Goal: Information Seeking & Learning: Learn about a topic

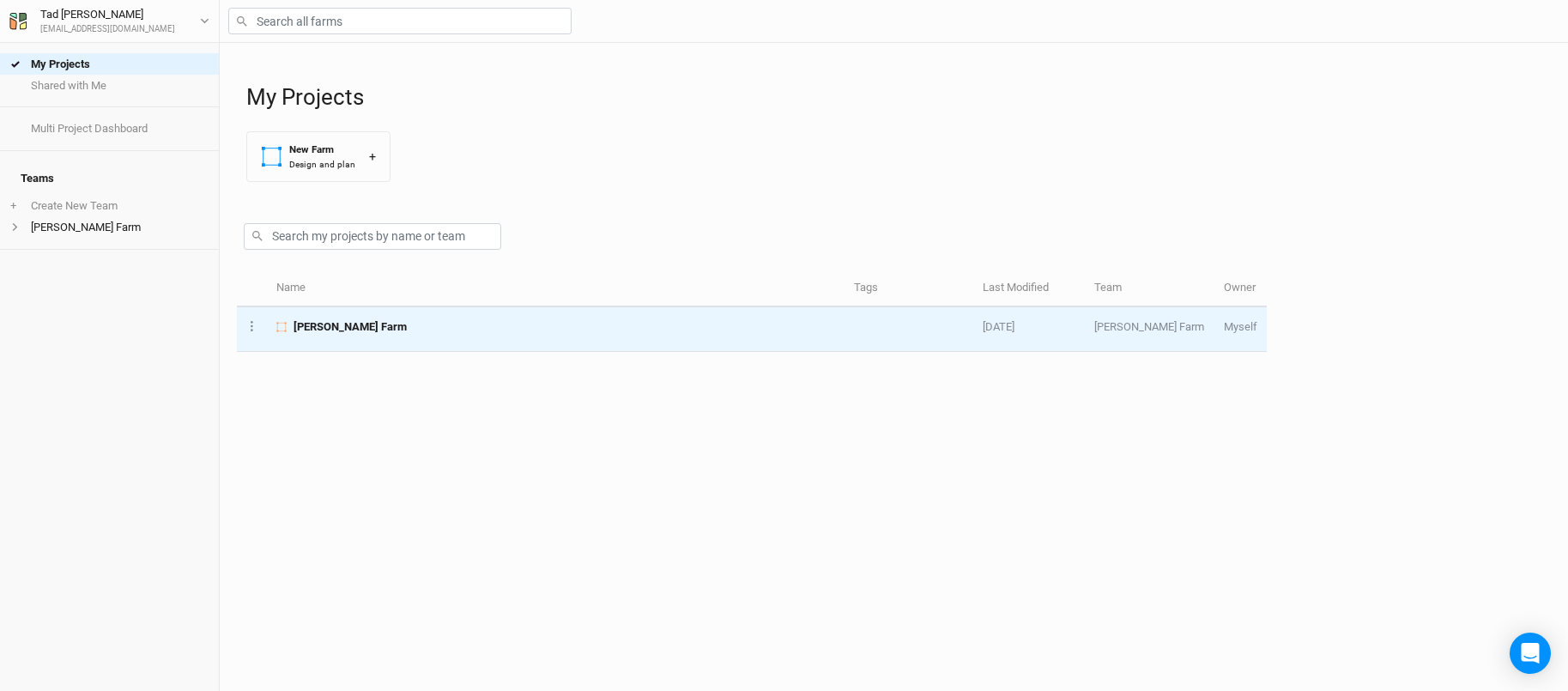
click at [327, 327] on span "[PERSON_NAME] Farm" at bounding box center [350, 328] width 113 height 16
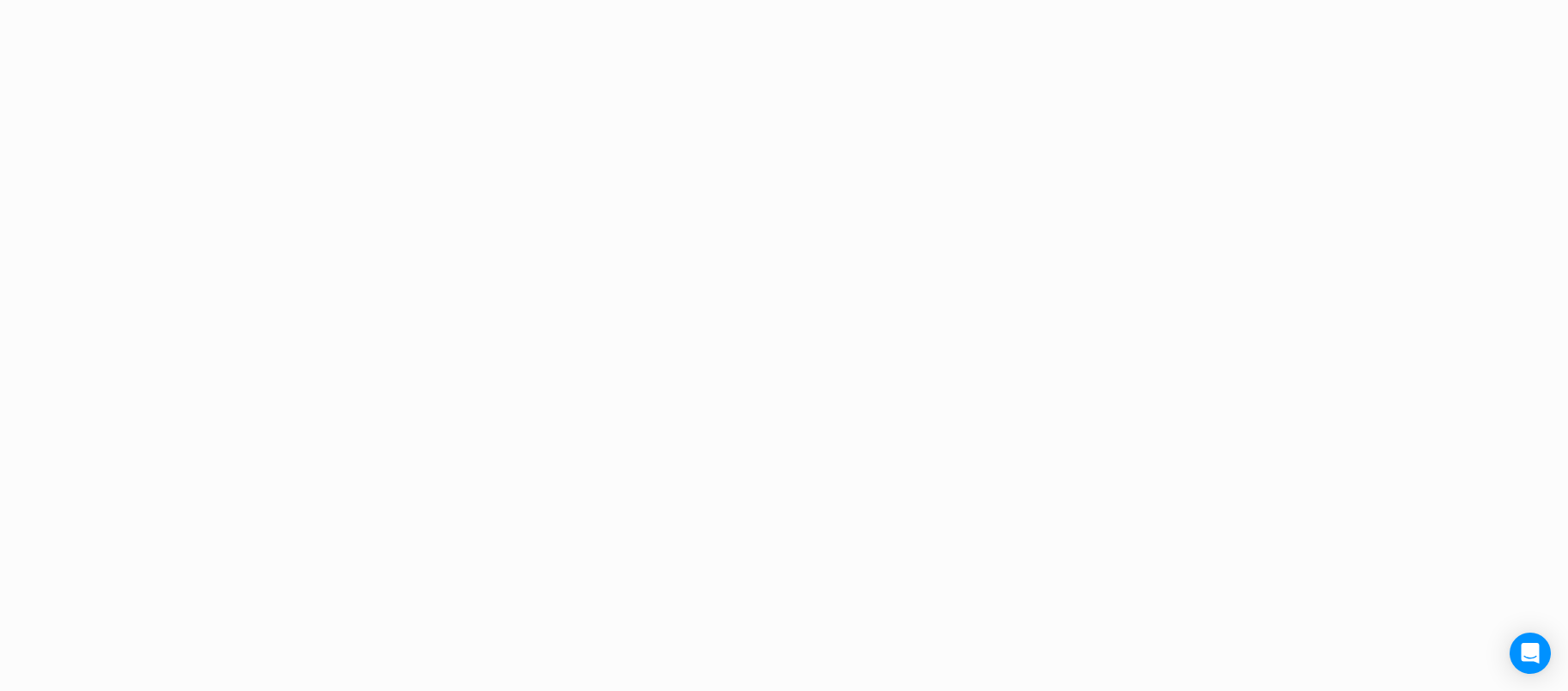
click at [327, 327] on div "Project Design Sections area 0 acres qty 0 sections stems 0 stems density 0 ste…" at bounding box center [784, 346] width 1568 height 691
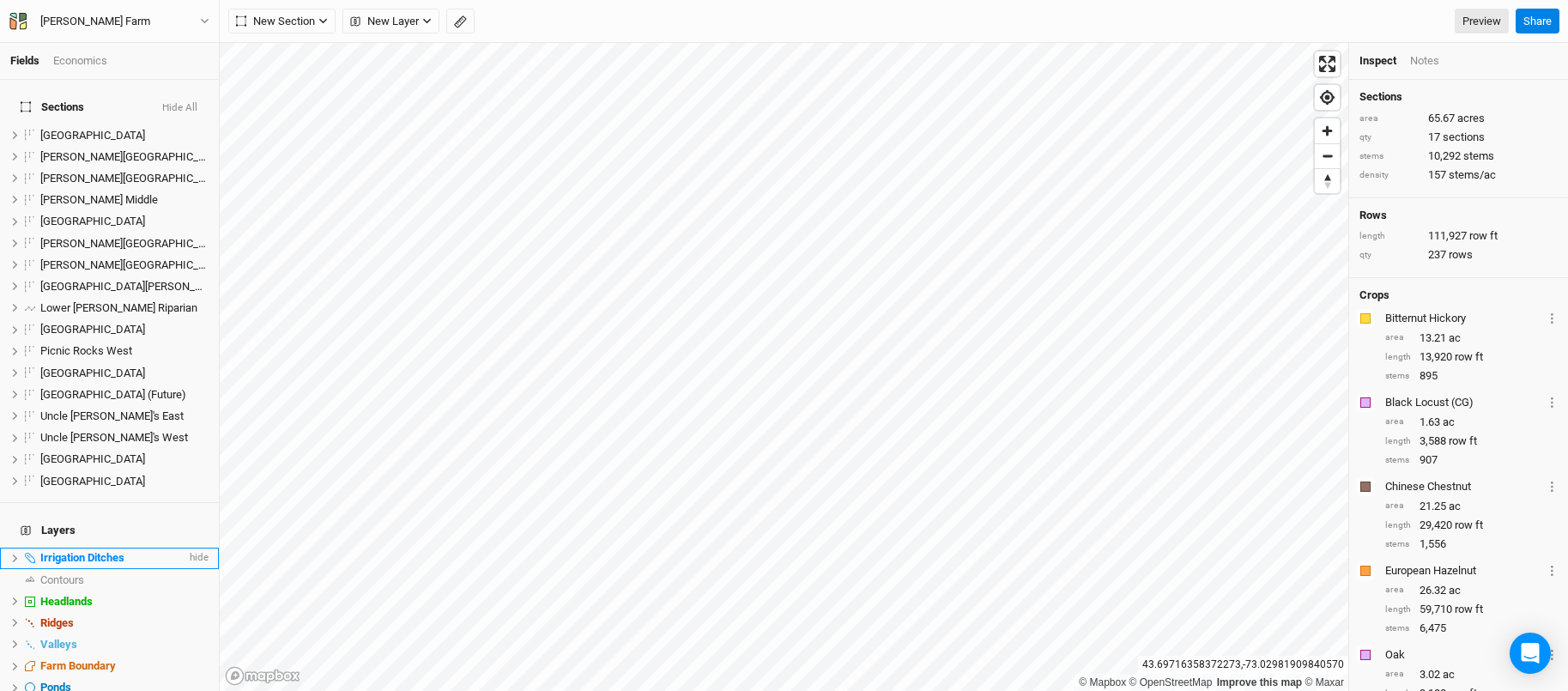
click at [119, 551] on span "Irrigation Ditches" at bounding box center [82, 557] width 84 height 13
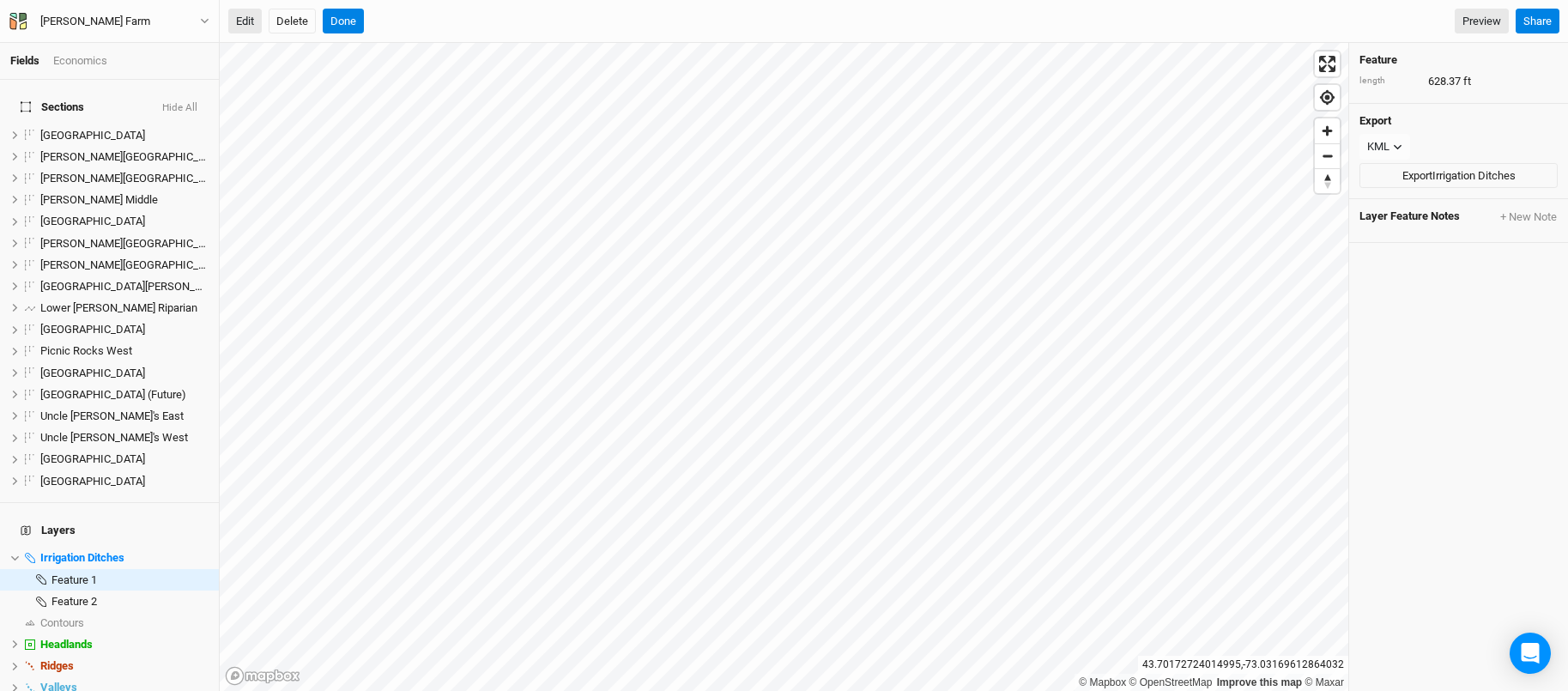
click at [248, 21] on button "Edit" at bounding box center [245, 22] width 34 height 26
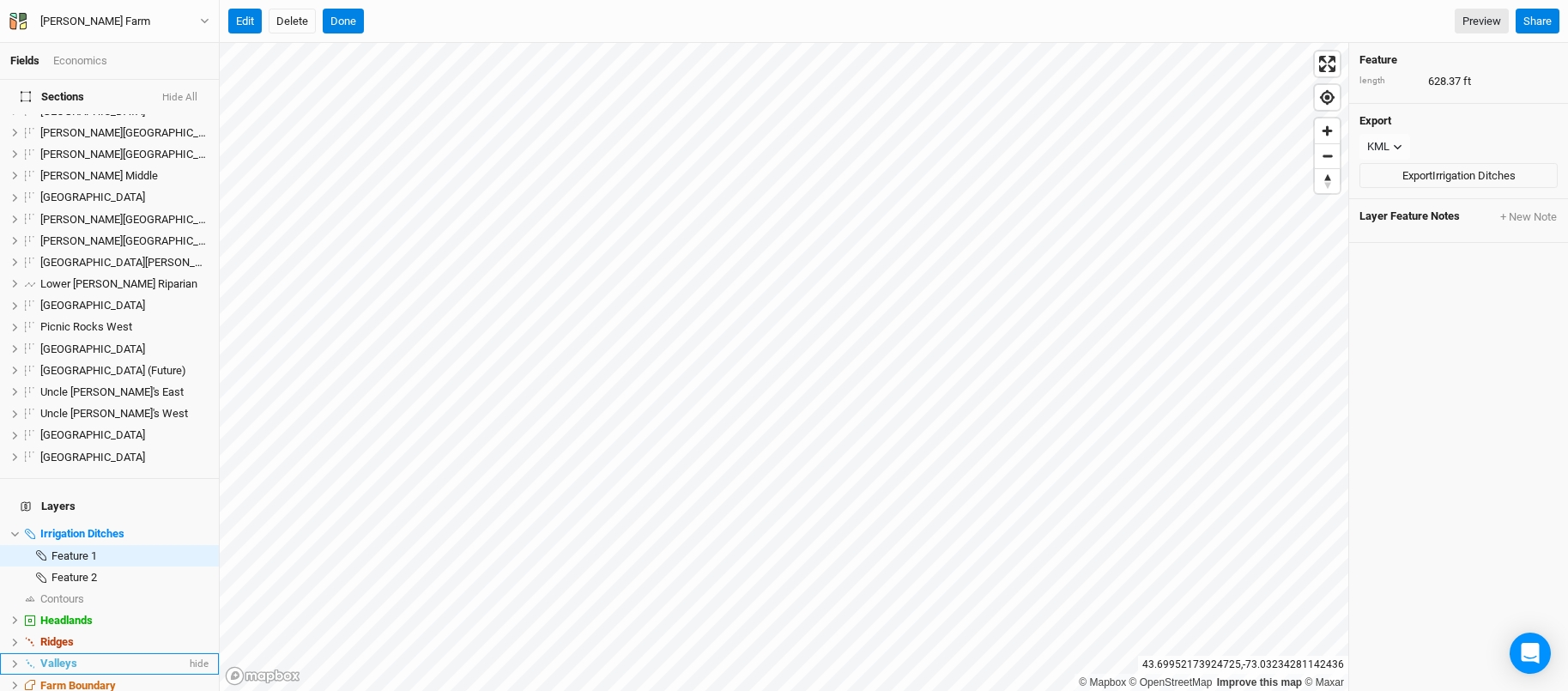
scroll to position [28, 0]
click at [55, 632] on span "Ridges" at bounding box center [57, 638] width 34 height 13
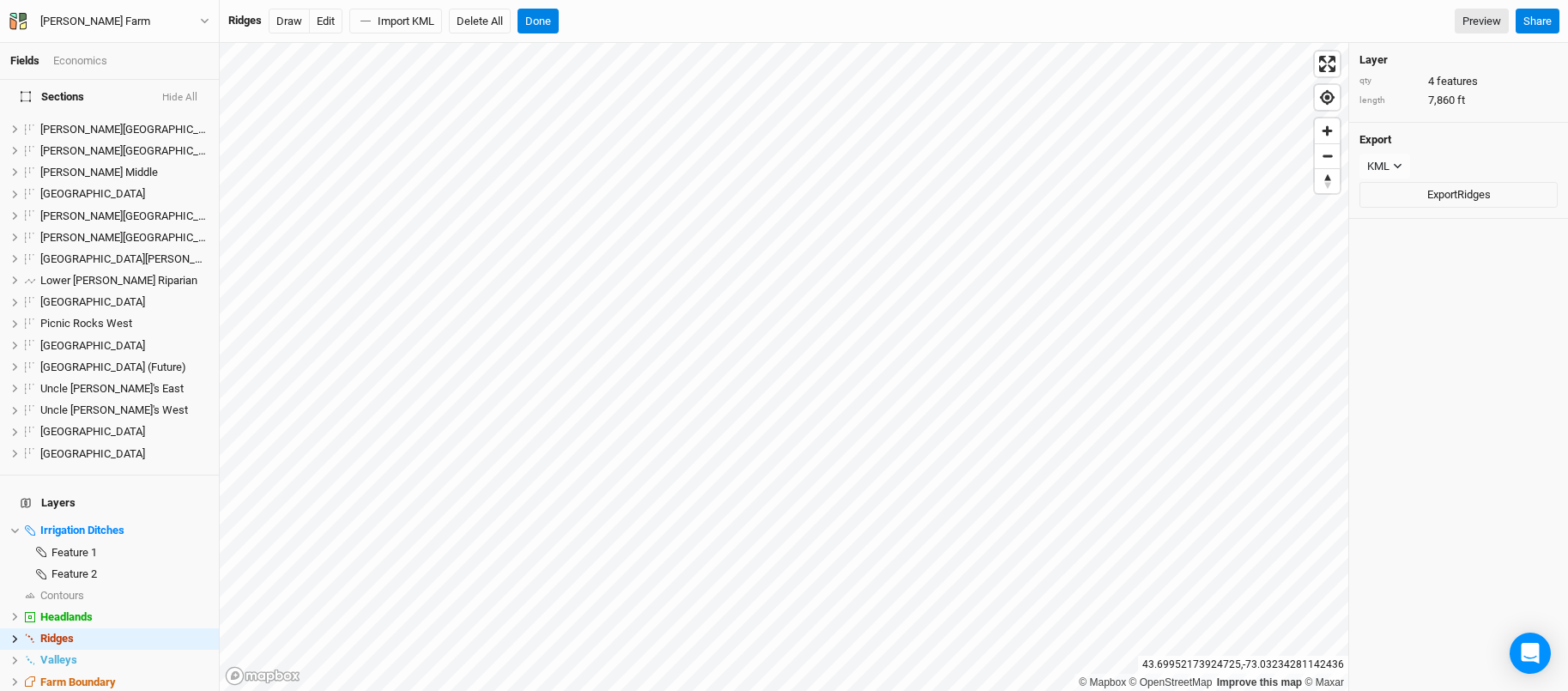
click at [72, 611] on span "Headlands" at bounding box center [66, 617] width 52 height 13
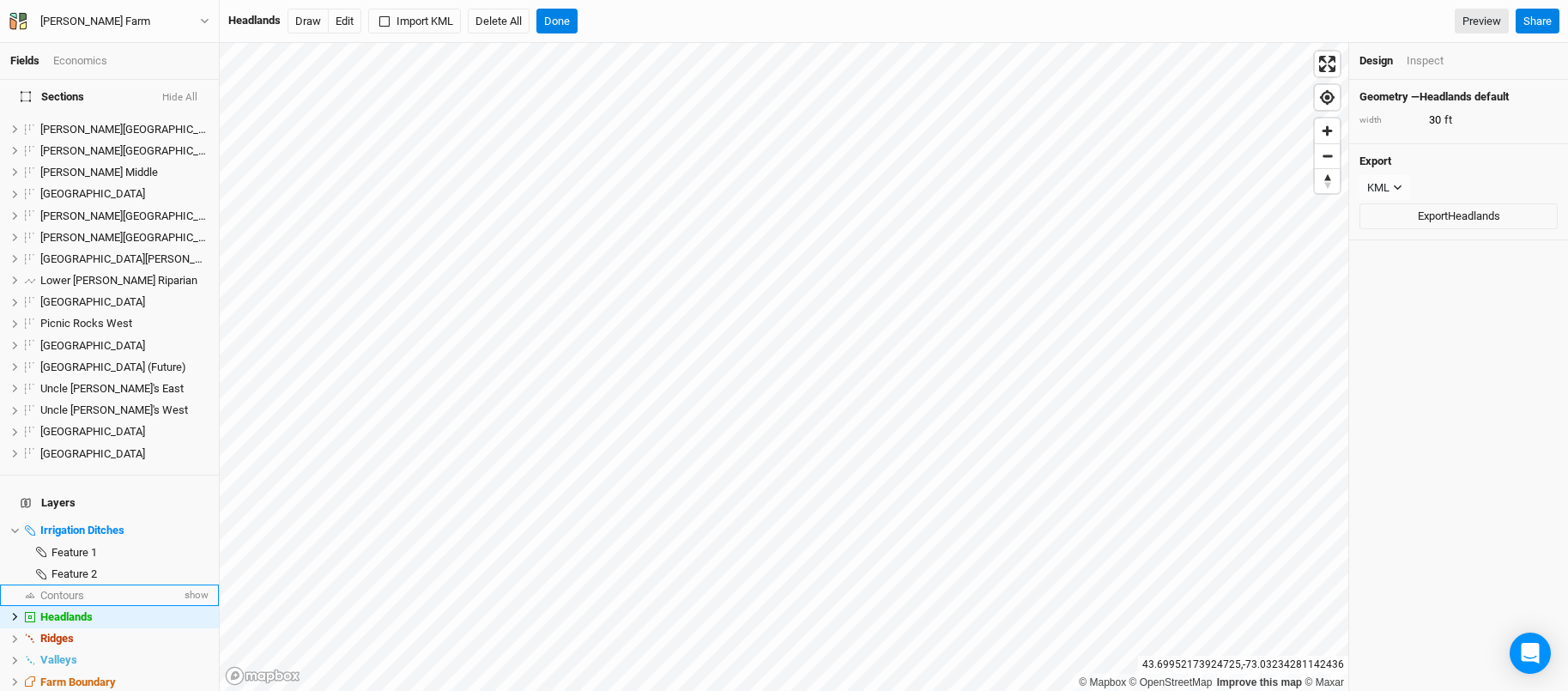
click at [72, 589] on span "Contours" at bounding box center [62, 595] width 44 height 13
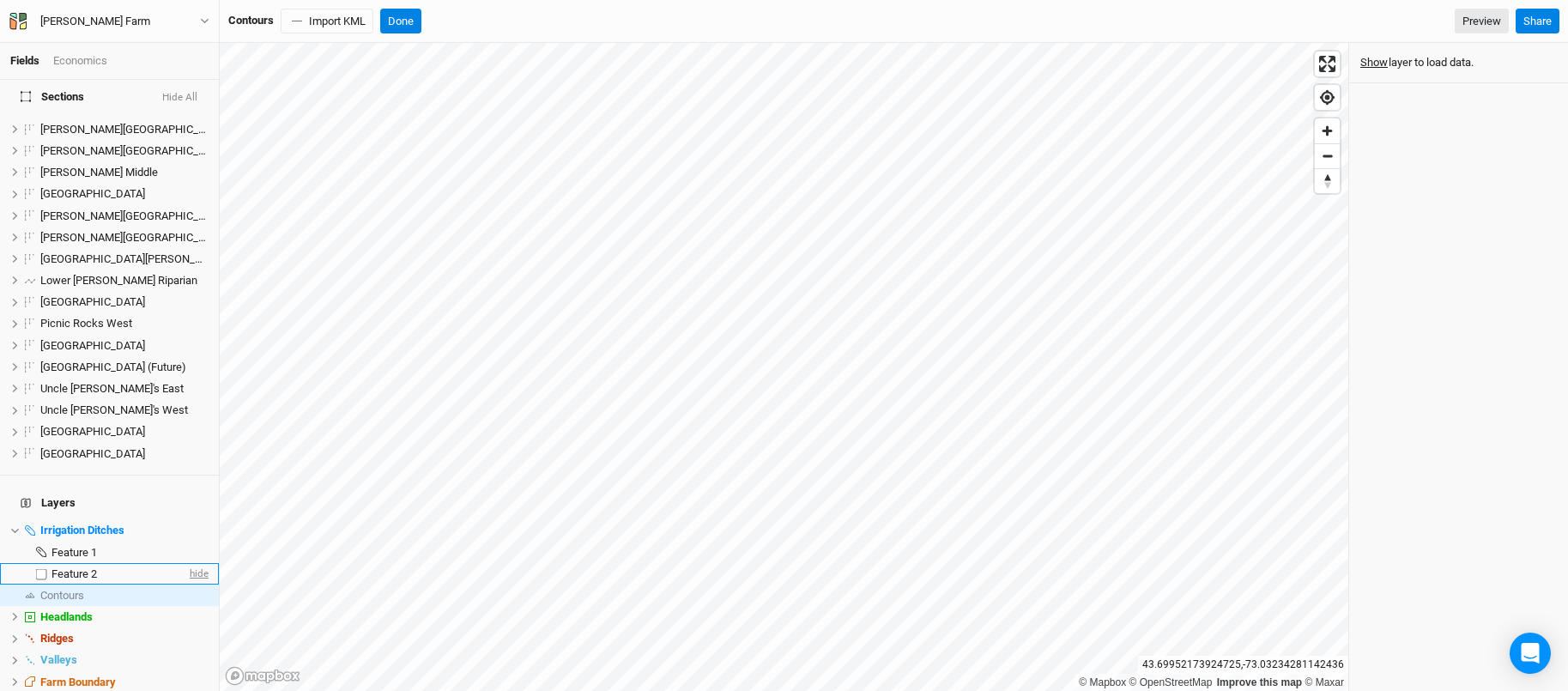
click at [195, 563] on span "hide" at bounding box center [197, 574] width 23 height 22
click at [197, 563] on span "show" at bounding box center [195, 574] width 28 height 22
click at [198, 585] on span "show" at bounding box center [195, 596] width 28 height 22
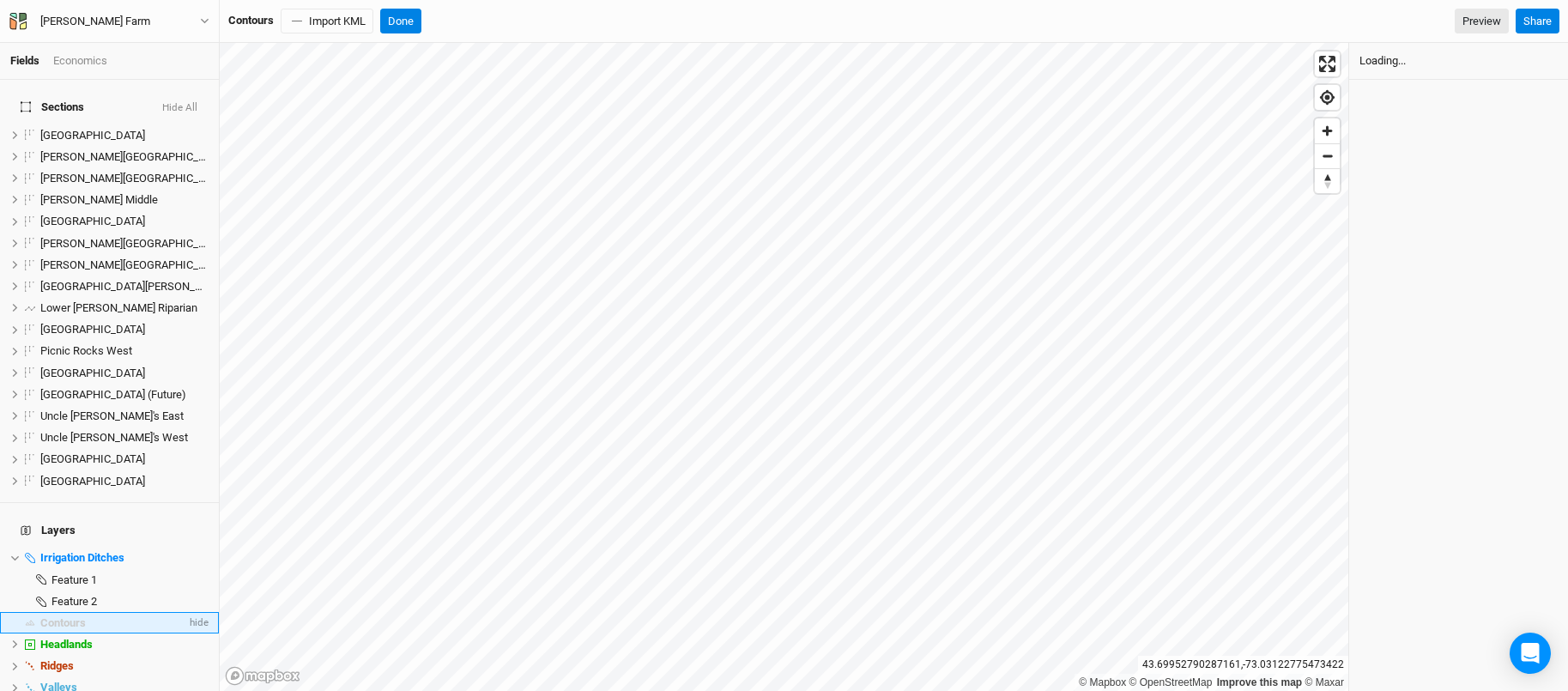
click at [74, 612] on li "Contours hide" at bounding box center [109, 623] width 219 height 22
click at [195, 612] on span "hide" at bounding box center [197, 623] width 23 height 22
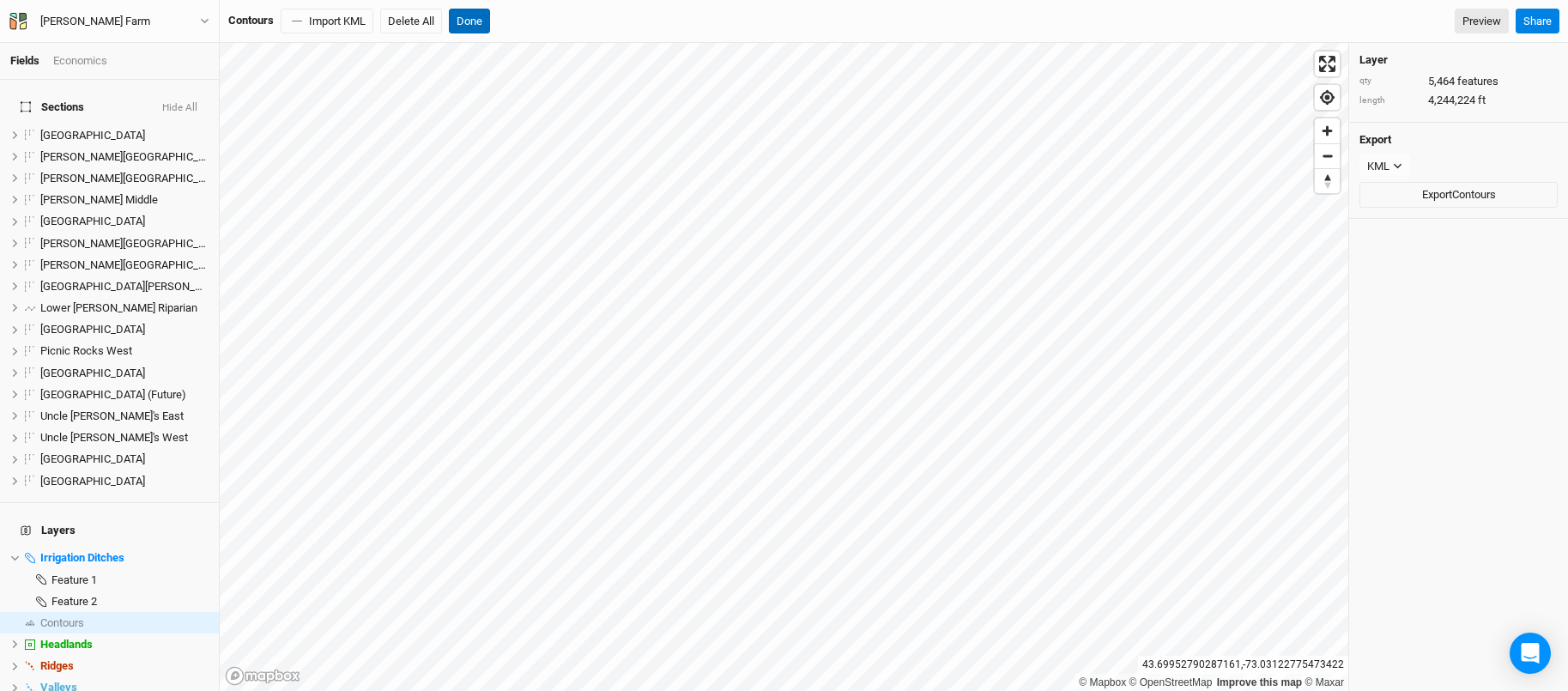
click at [467, 21] on button "Done" at bounding box center [470, 22] width 42 height 26
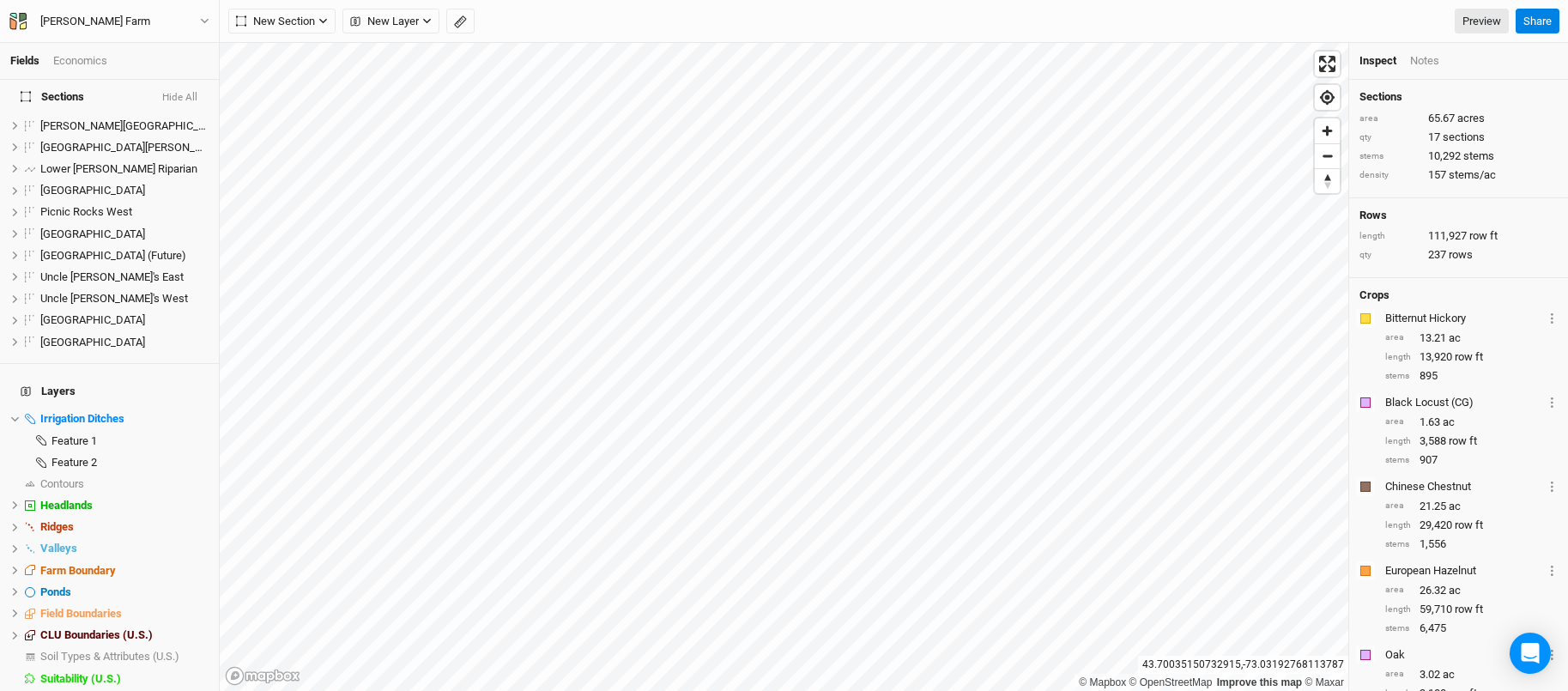
scroll to position [191, 0]
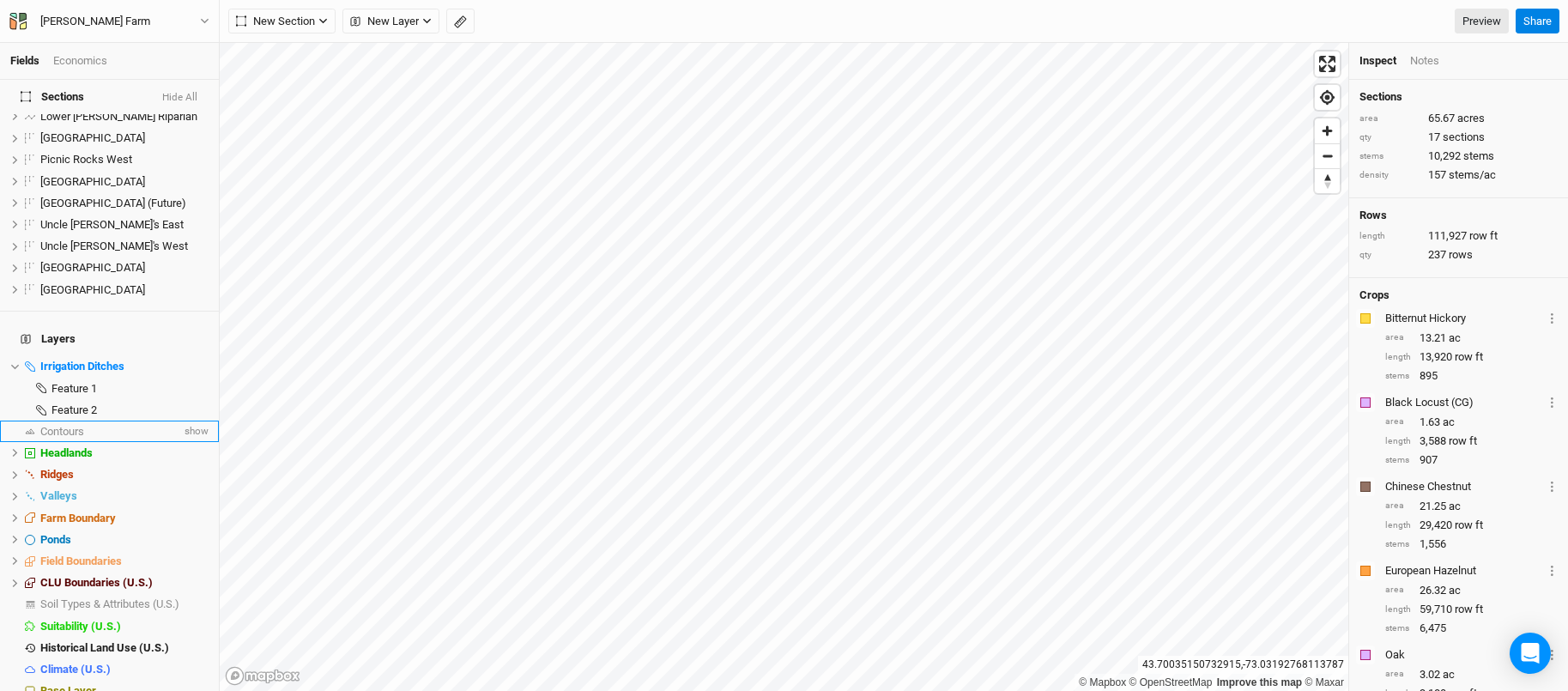
click at [55, 425] on span "Contours" at bounding box center [62, 431] width 44 height 13
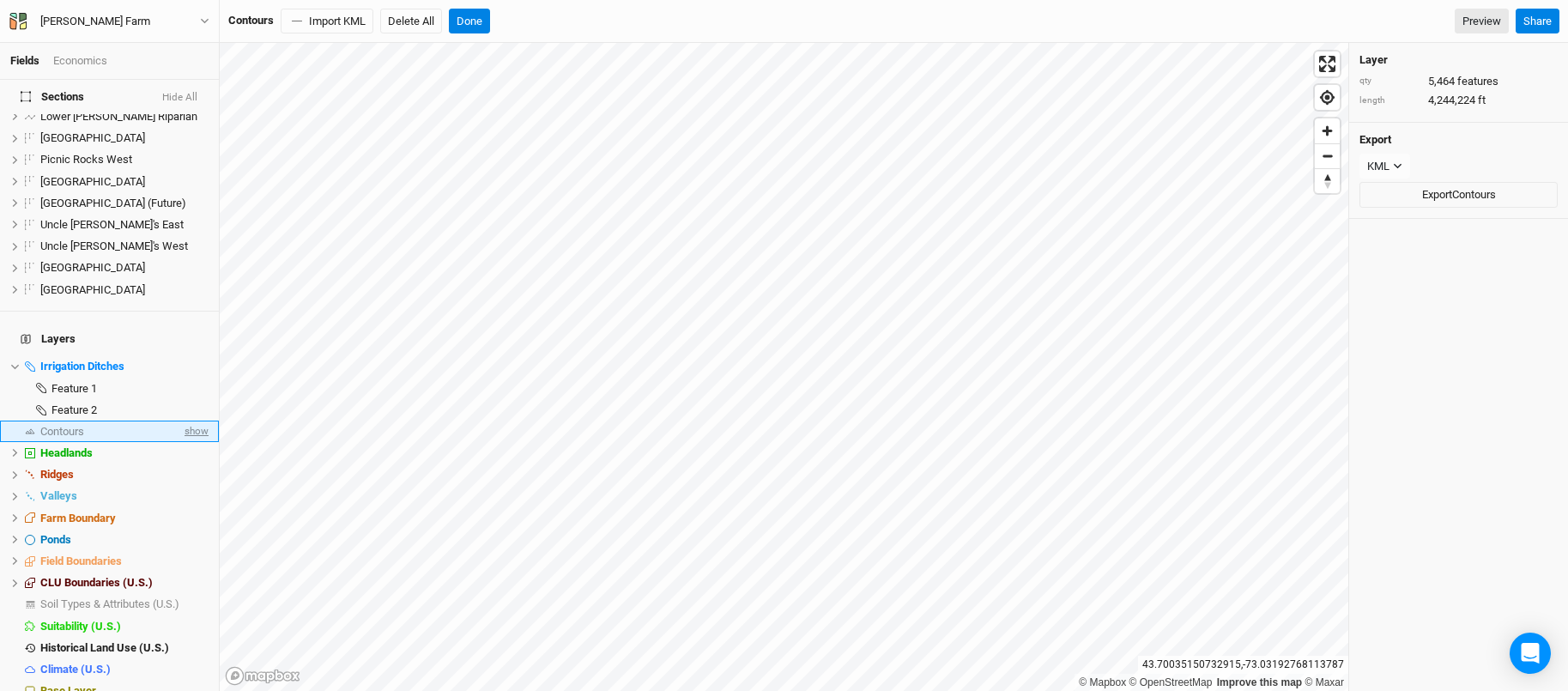
click at [198, 421] on span "show" at bounding box center [195, 432] width 28 height 22
click at [479, 24] on button "Done" at bounding box center [470, 22] width 42 height 26
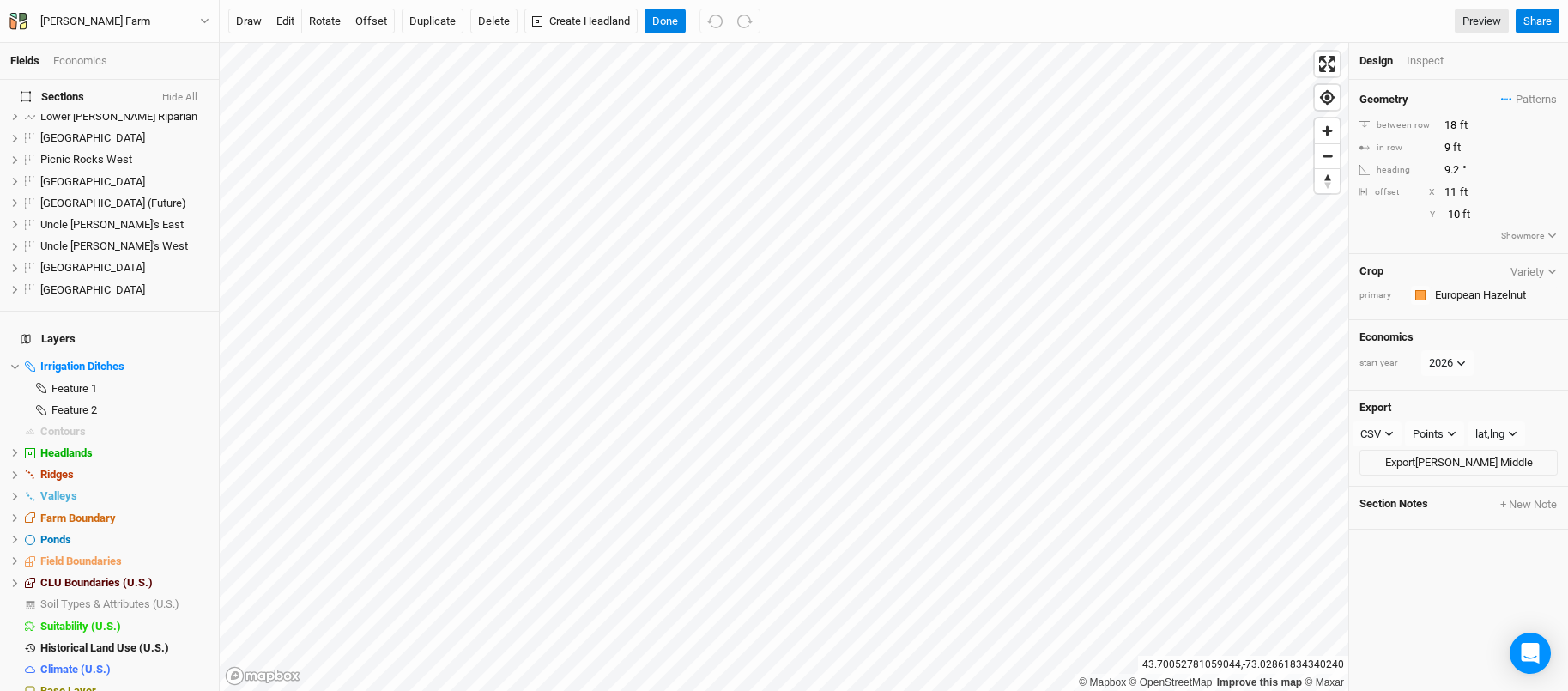
scroll to position [0, 0]
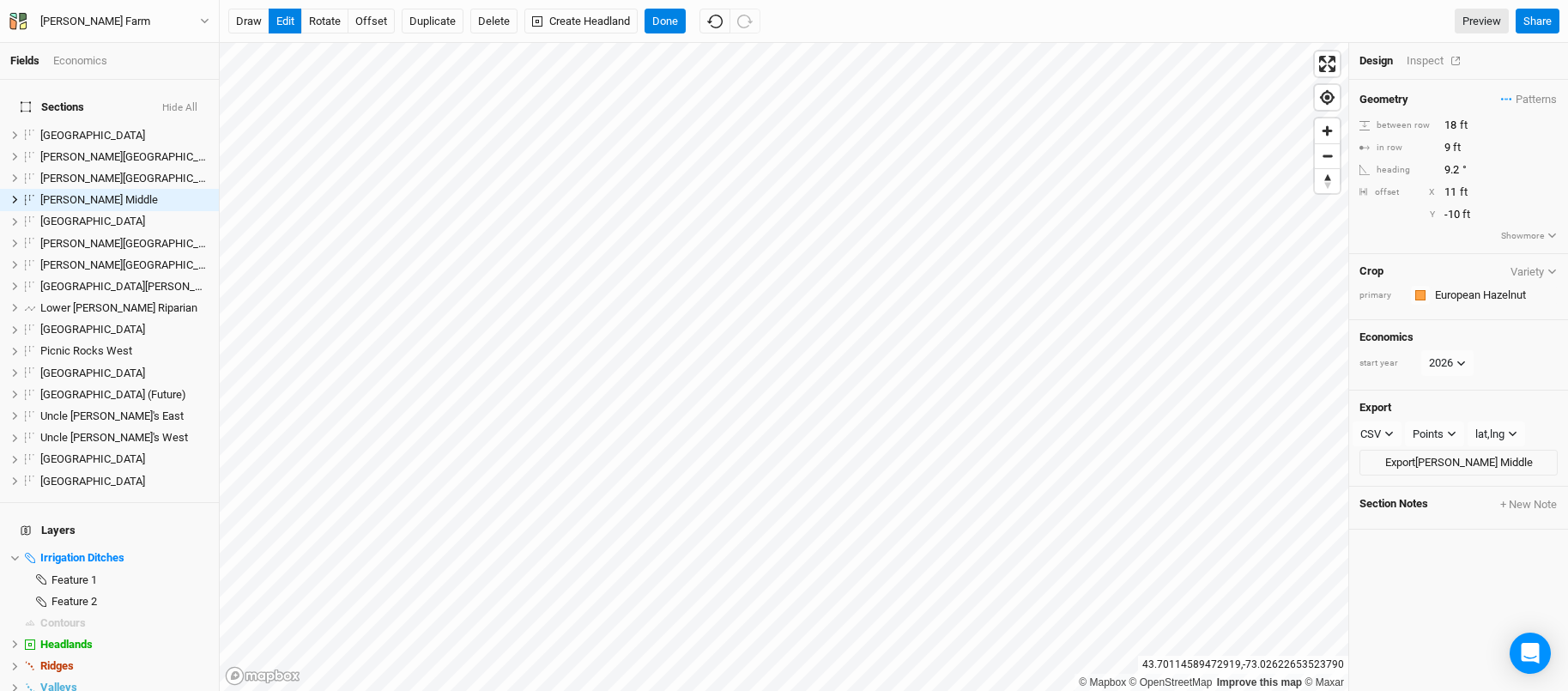
click at [1417, 56] on div "Inspect" at bounding box center [1437, 61] width 61 height 16
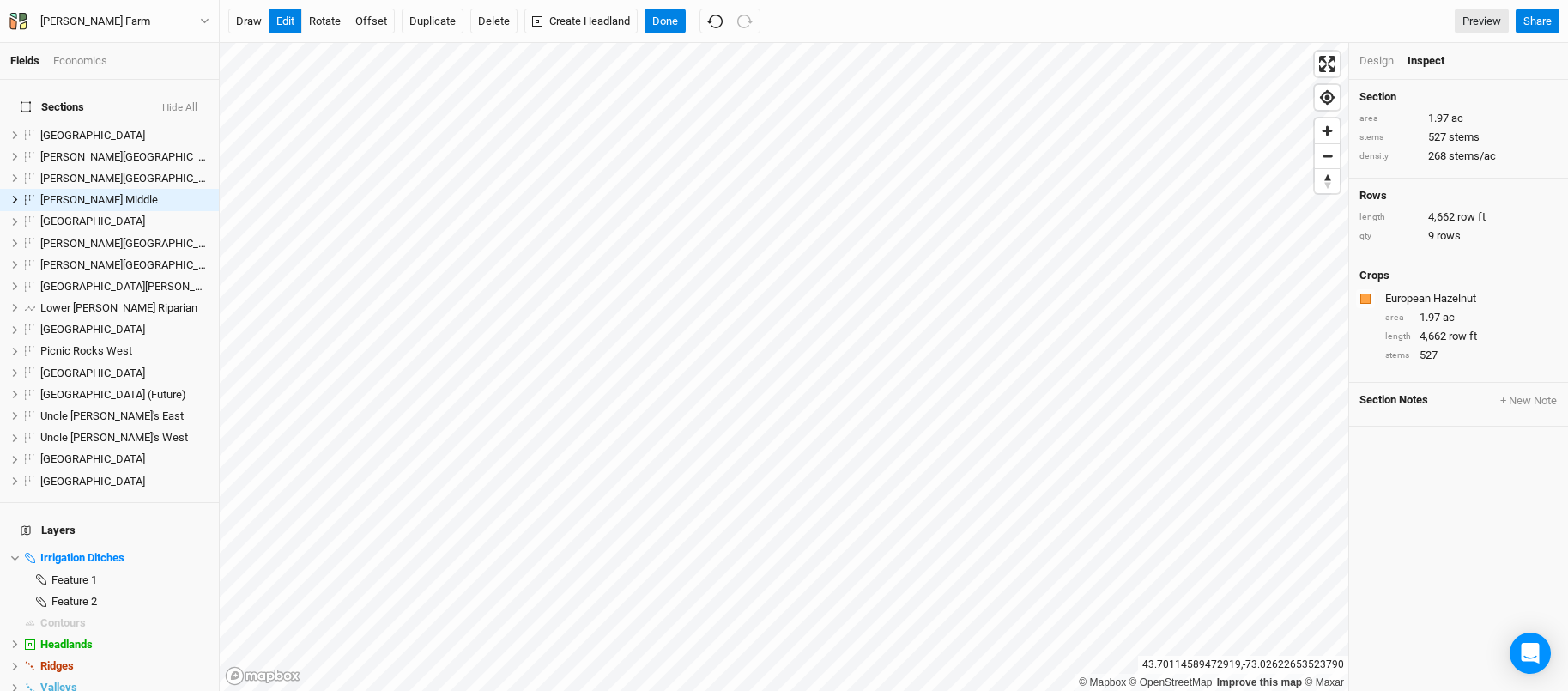
click at [1369, 53] on div "Design" at bounding box center [1377, 61] width 35 height 16
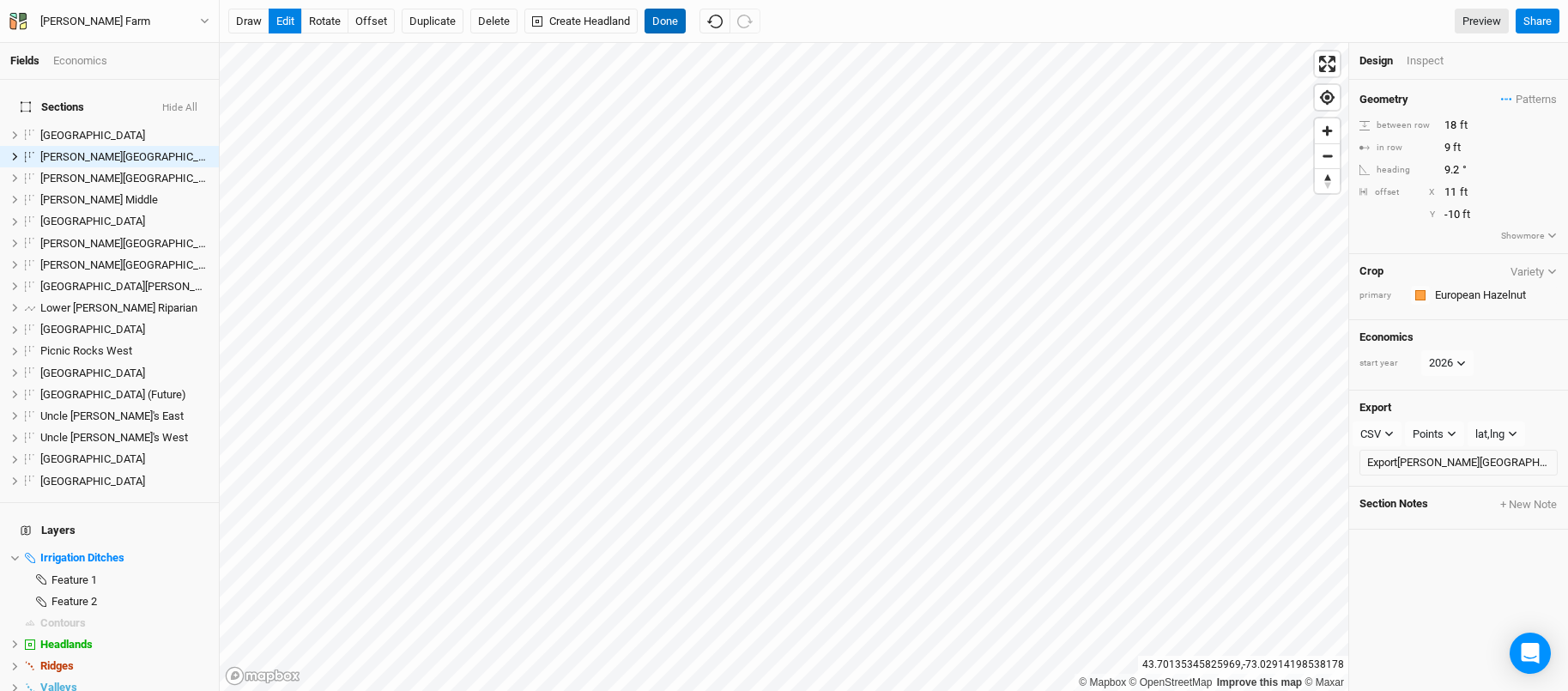
click at [671, 22] on button "Done" at bounding box center [665, 22] width 42 height 26
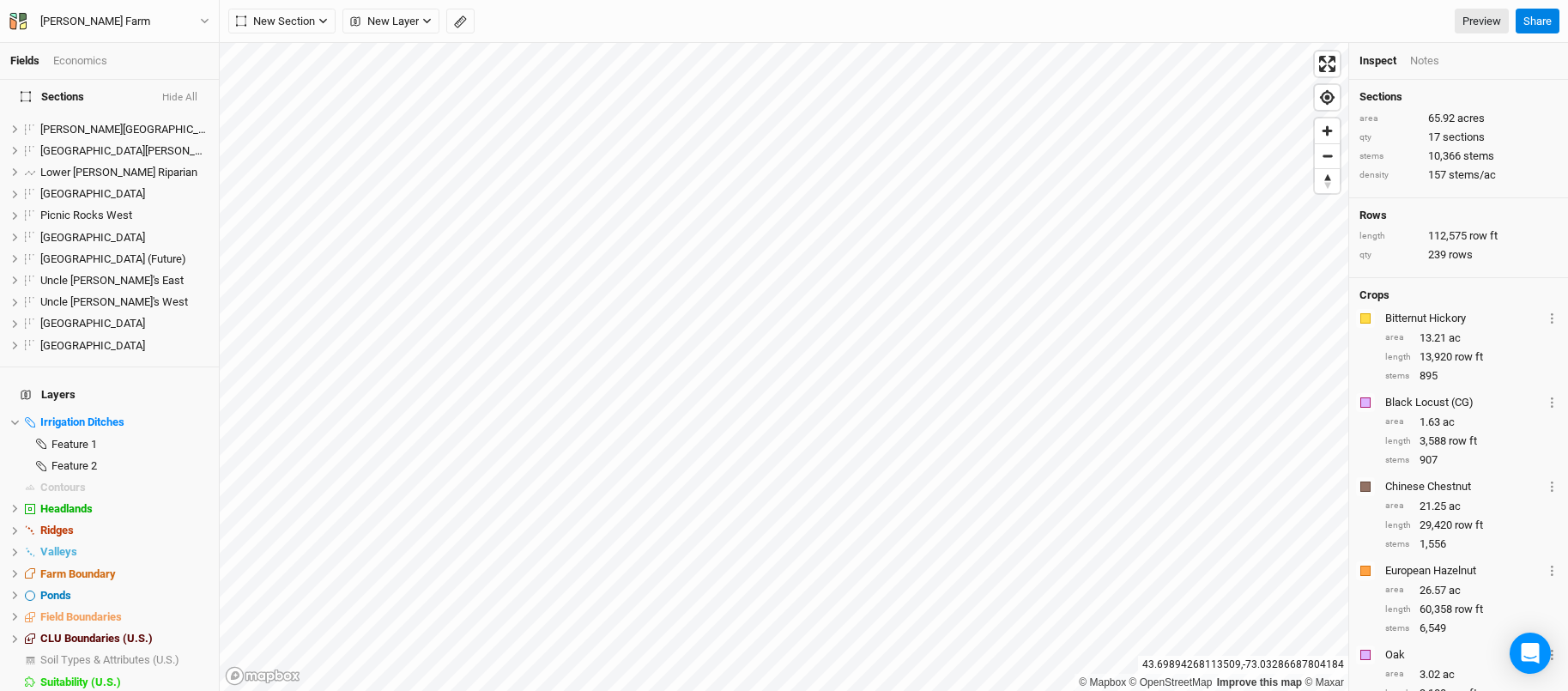
scroll to position [191, 0]
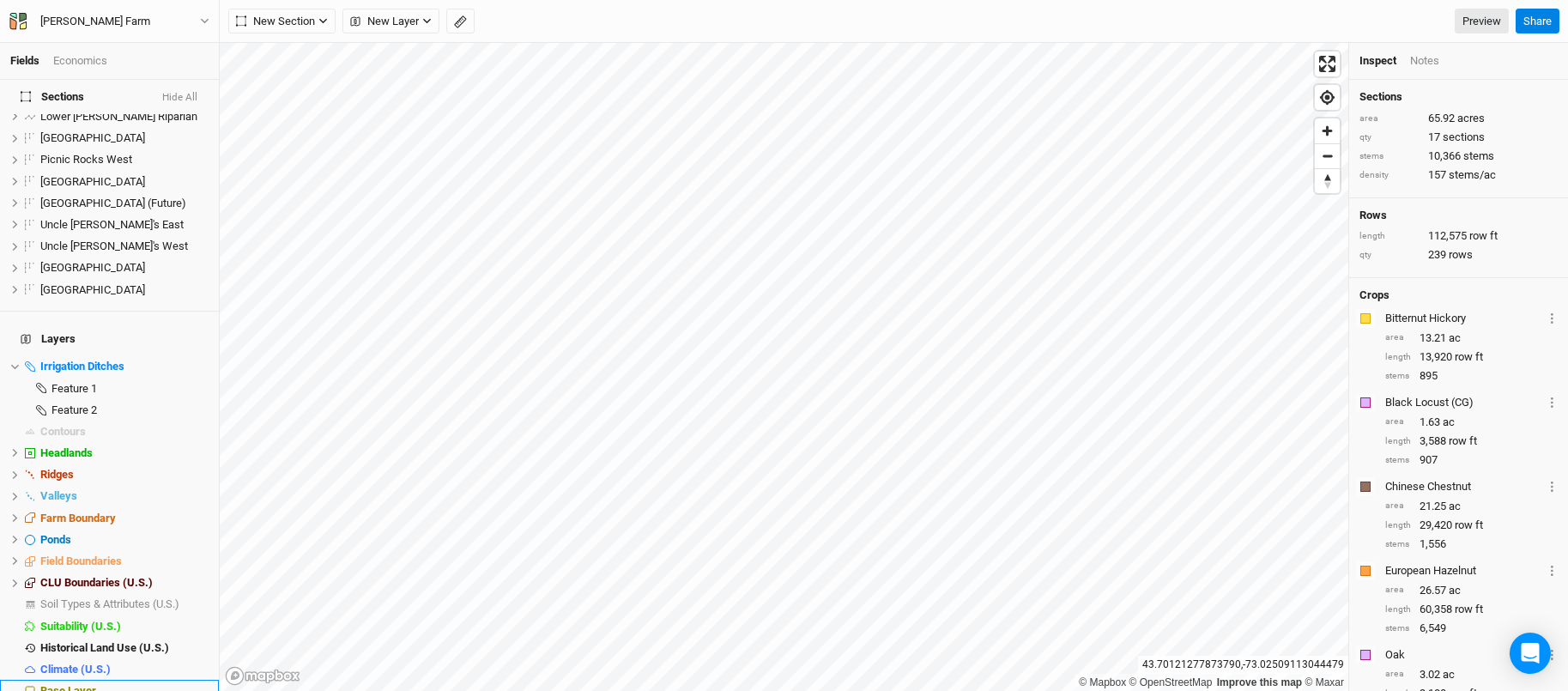
click at [80, 684] on span "Base Layer" at bounding box center [68, 690] width 55 height 13
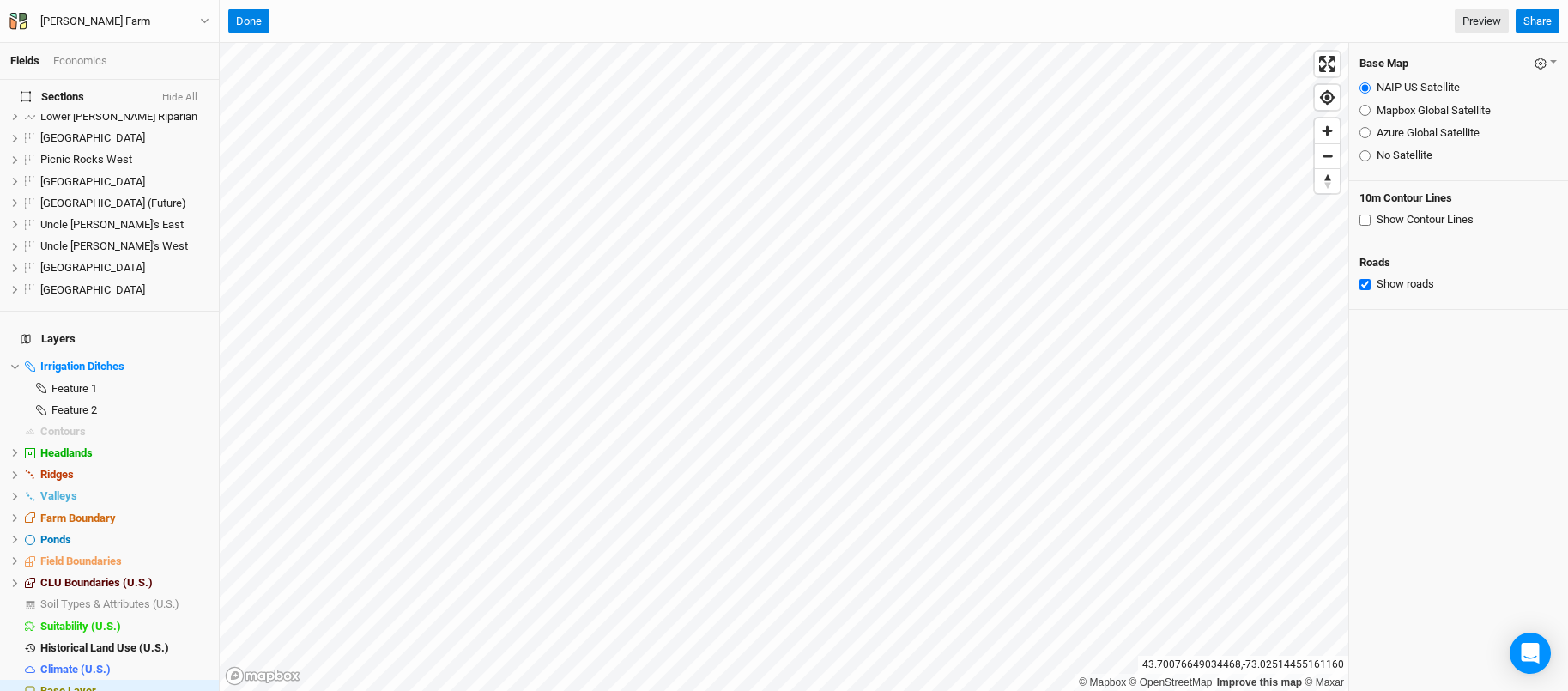
click at [1364, 111] on input "Mapbox Global Satellite" at bounding box center [1365, 110] width 11 height 11
radio input "true"
click at [1367, 133] on input "Azure Global Satellite" at bounding box center [1365, 132] width 11 height 11
radio input "true"
click at [191, 128] on span "hide" at bounding box center [185, 139] width 19 height 22
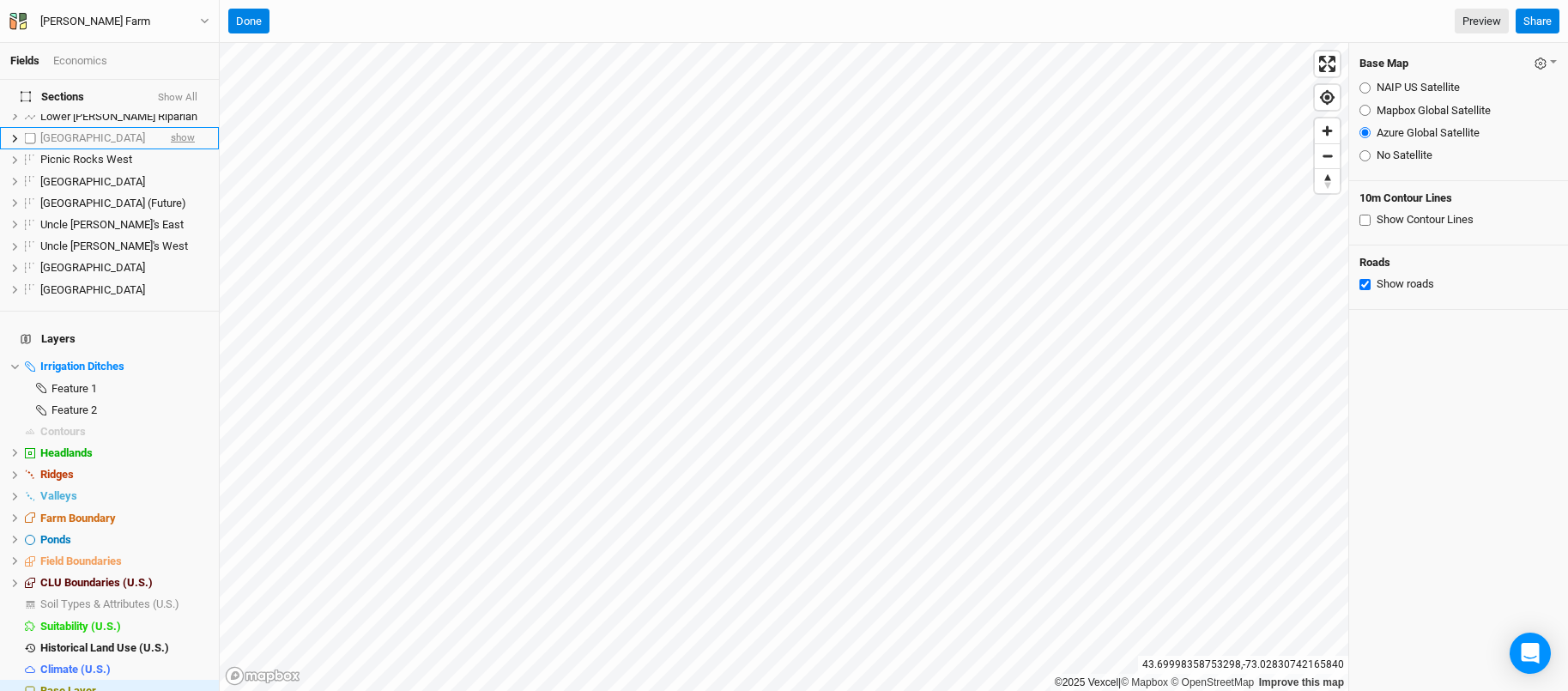
click at [191, 128] on span "show" at bounding box center [183, 139] width 24 height 22
click at [246, 25] on button "Done" at bounding box center [249, 22] width 42 height 26
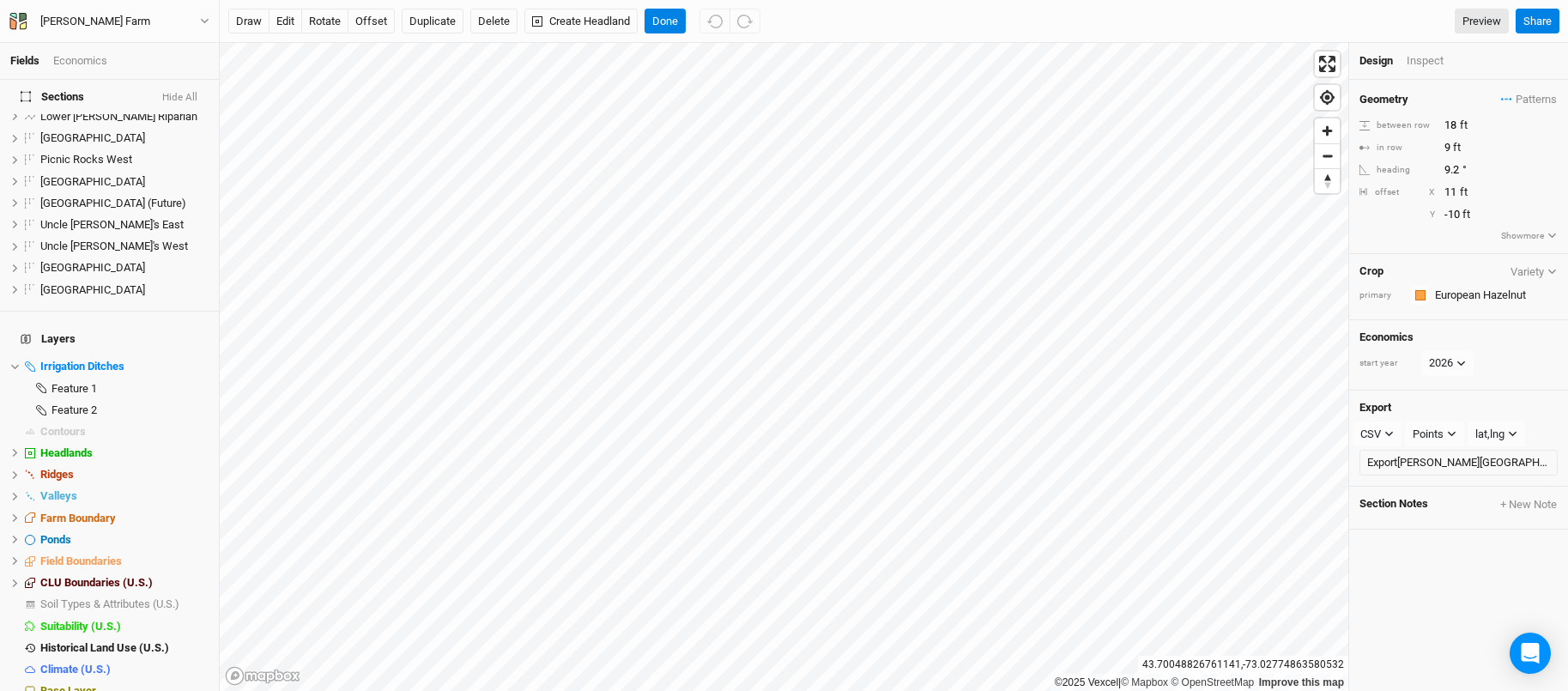
scroll to position [0, 0]
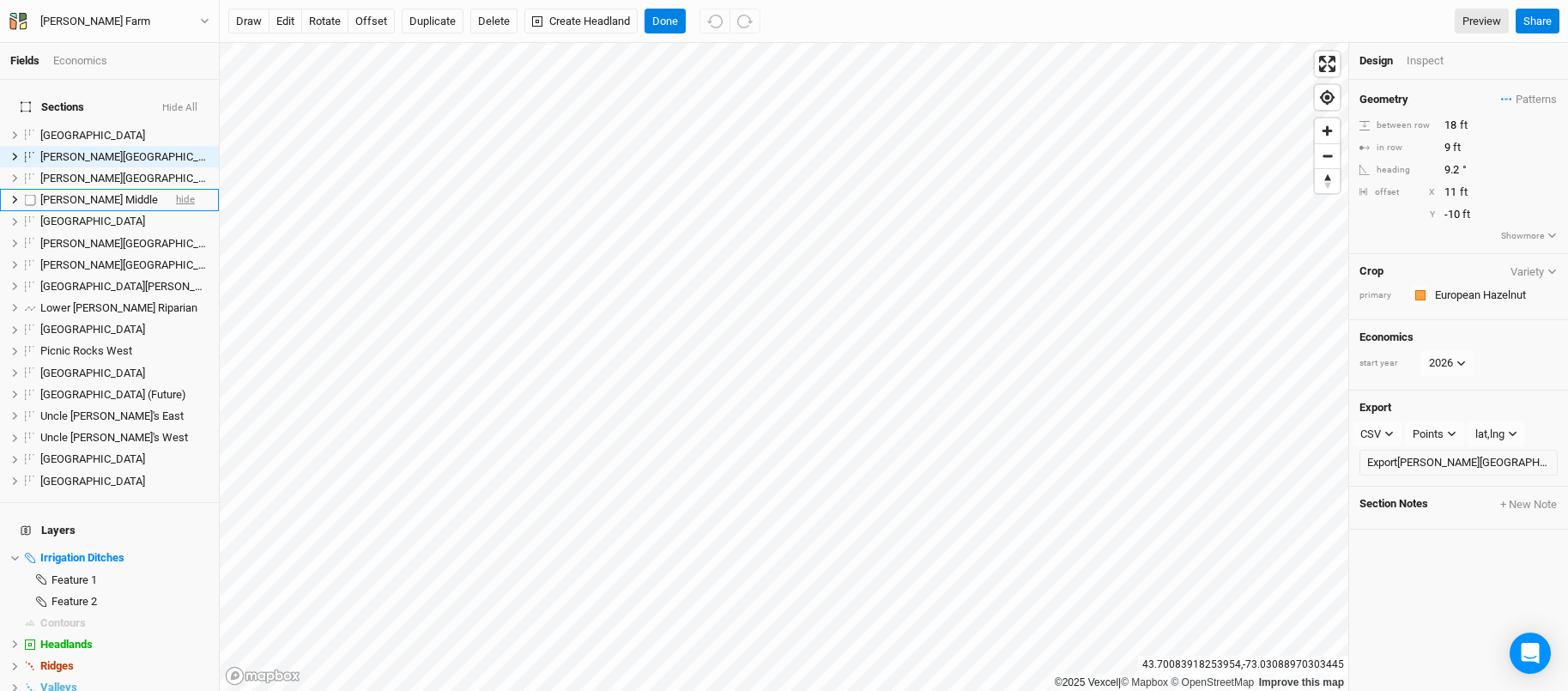
click at [183, 190] on span "hide" at bounding box center [185, 201] width 19 height 22
click at [193, 167] on span "hide" at bounding box center [185, 178] width 19 height 22
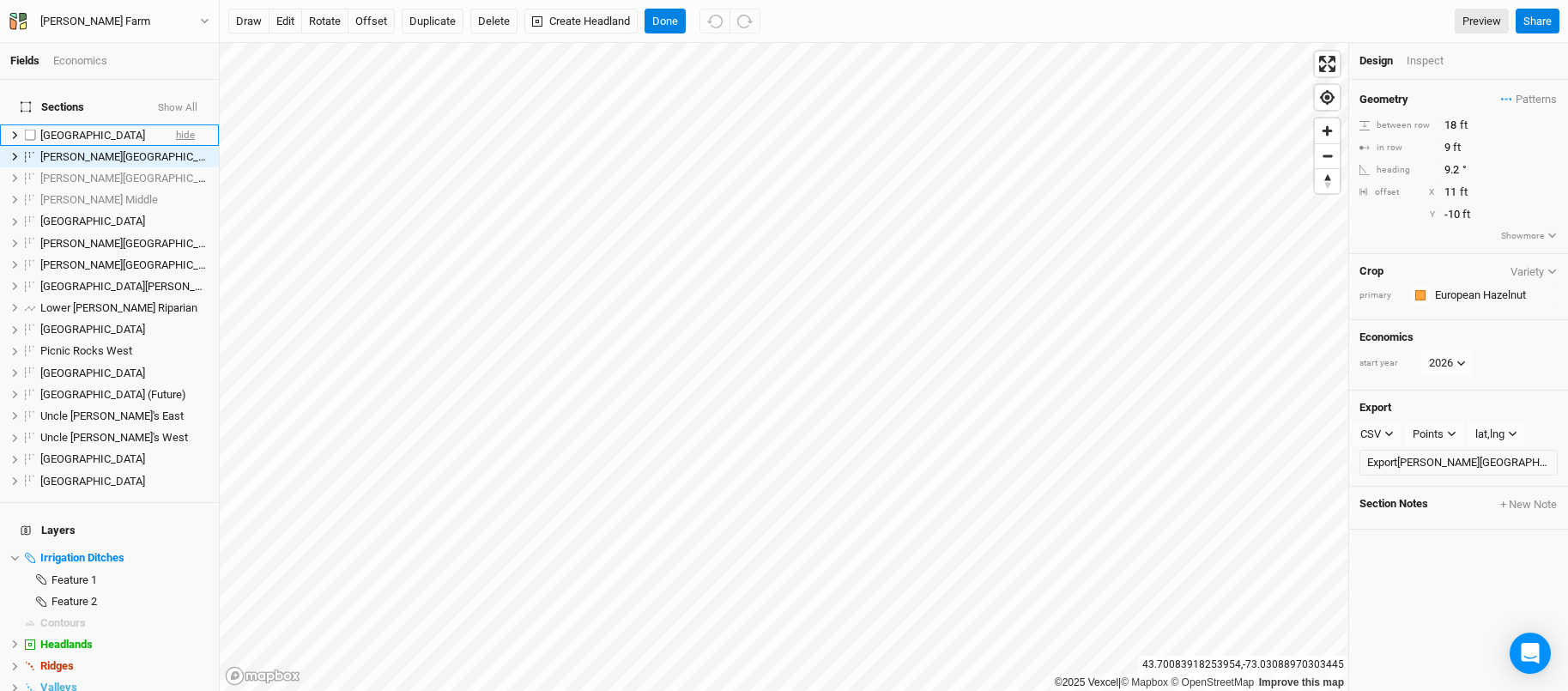
click at [194, 126] on span "hide" at bounding box center [185, 136] width 19 height 22
click at [191, 146] on span "hide" at bounding box center [185, 156] width 19 height 22
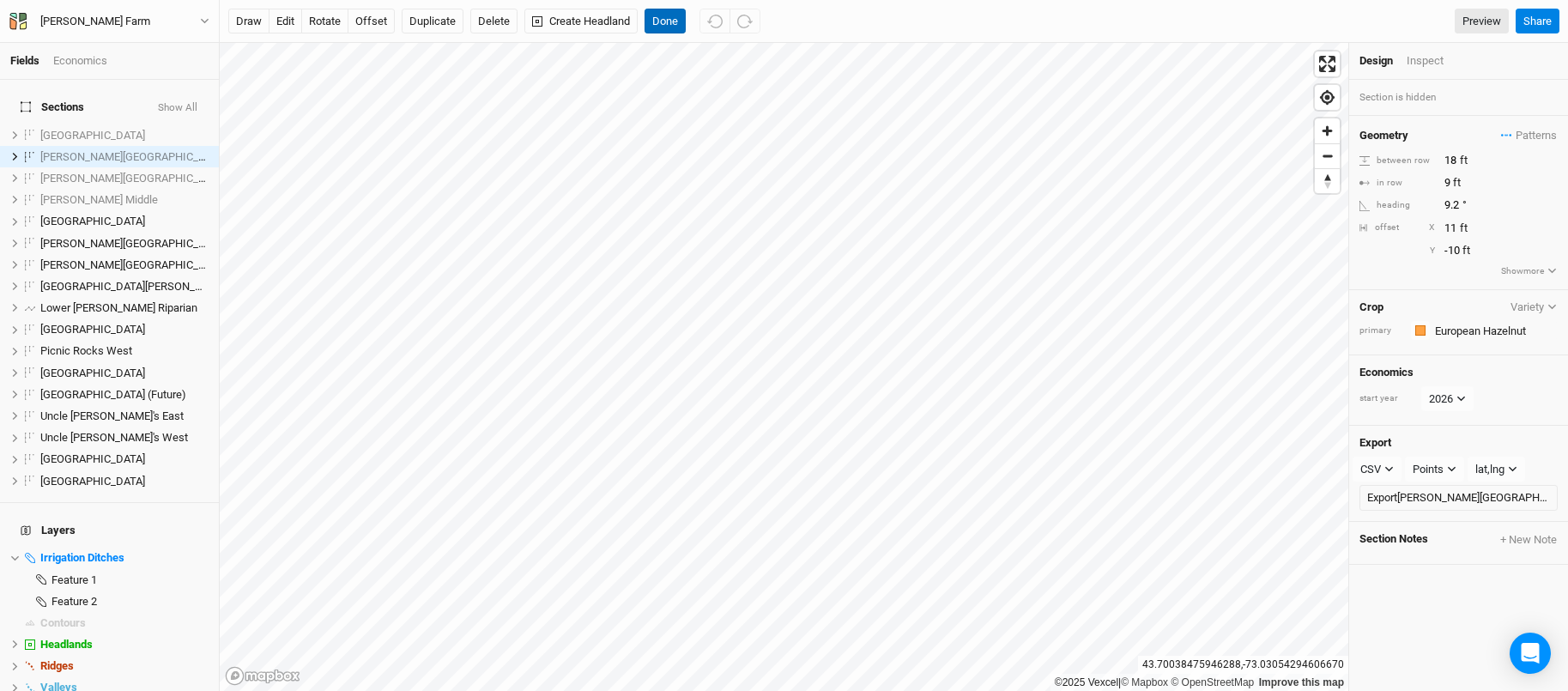
click at [664, 18] on button "Done" at bounding box center [665, 22] width 42 height 26
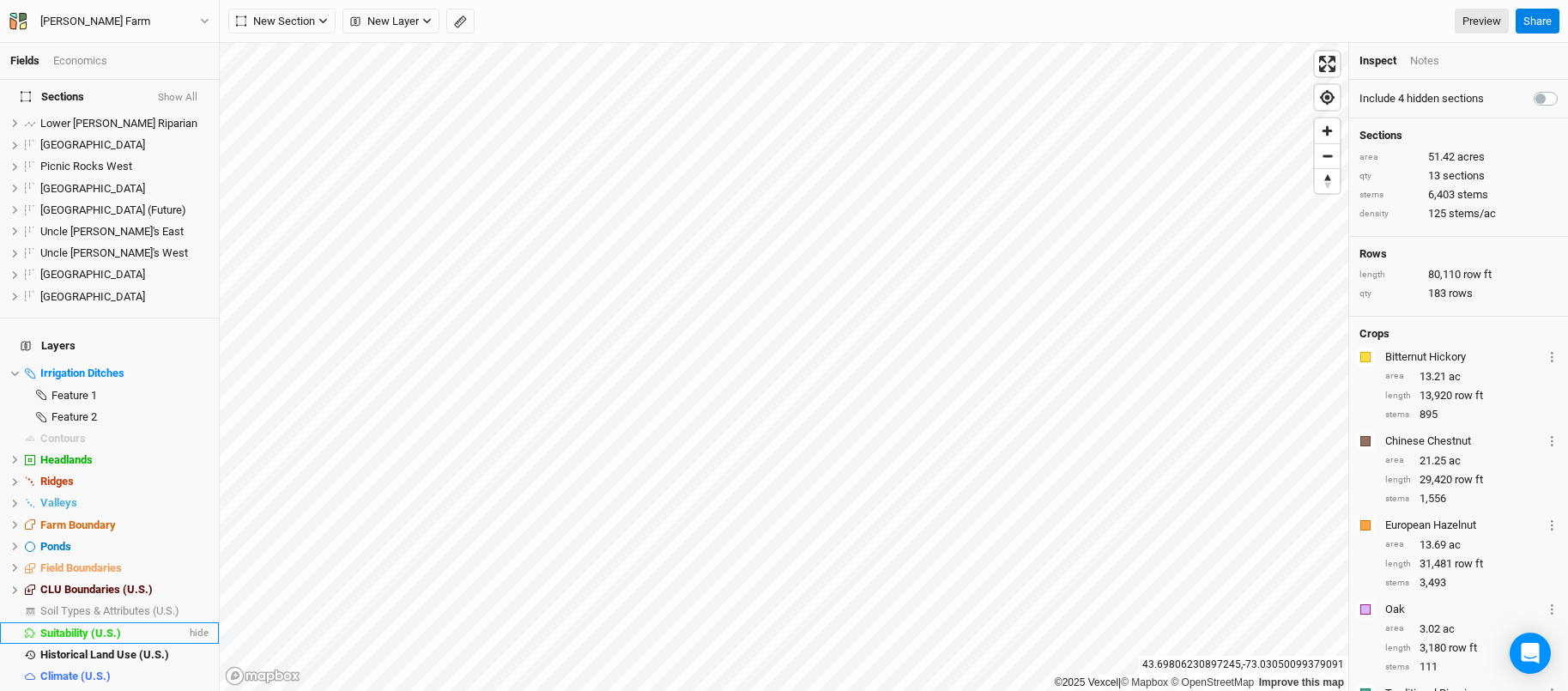
scroll to position [191, 0]
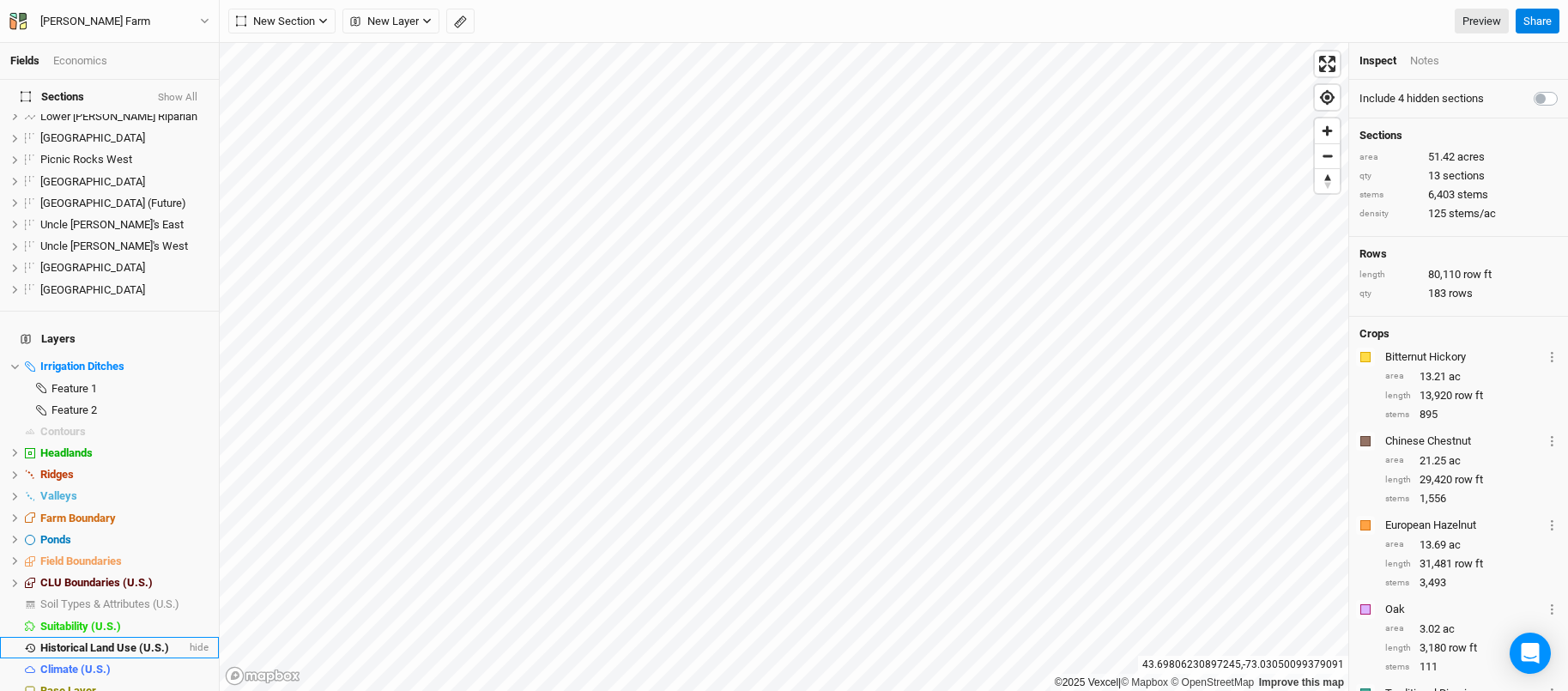
click at [125, 642] on span "Historical Land Use (U.S.)" at bounding box center [105, 647] width 129 height 13
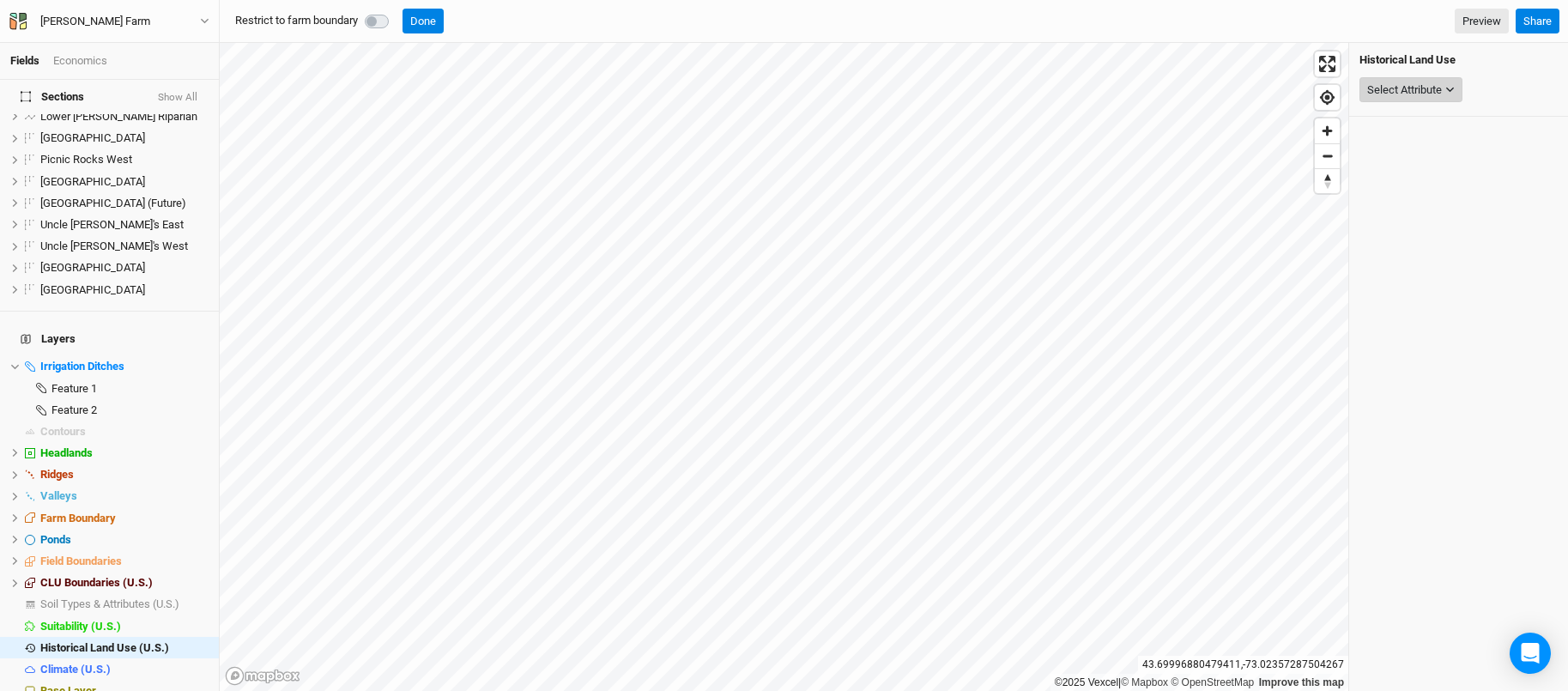
click at [1416, 85] on div "Select Attribute" at bounding box center [1404, 89] width 74 height 17
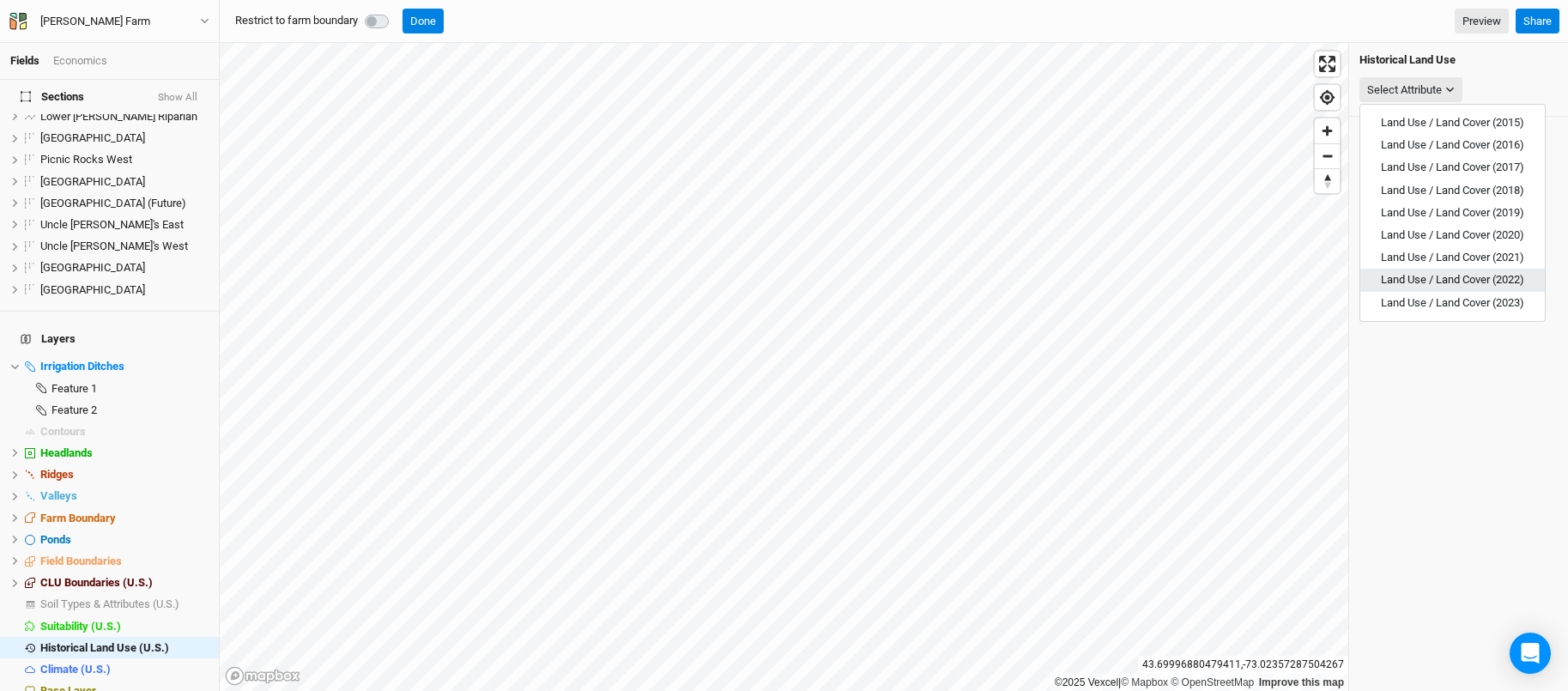
click at [1401, 281] on span "Land Use / Land Cover (2022)" at bounding box center [1452, 279] width 144 height 13
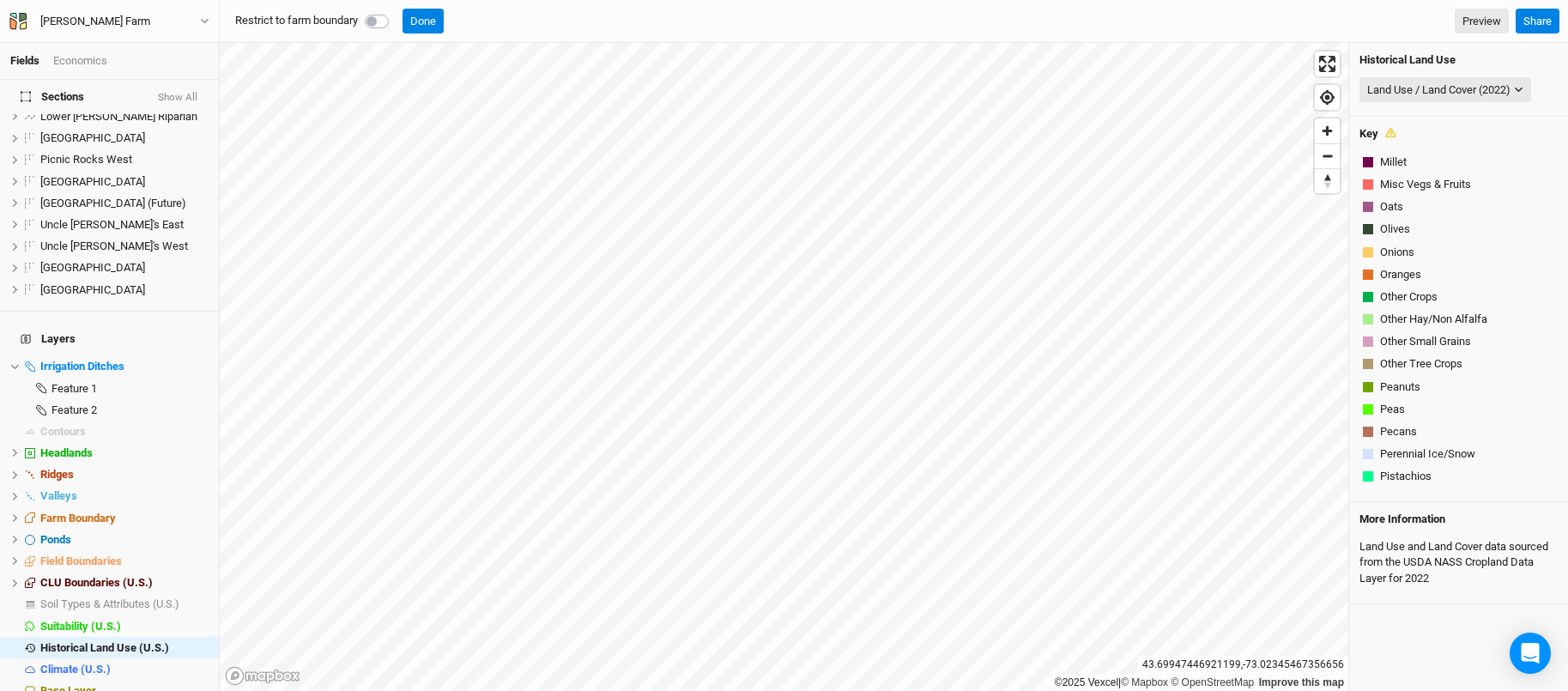
scroll to position [334, 0]
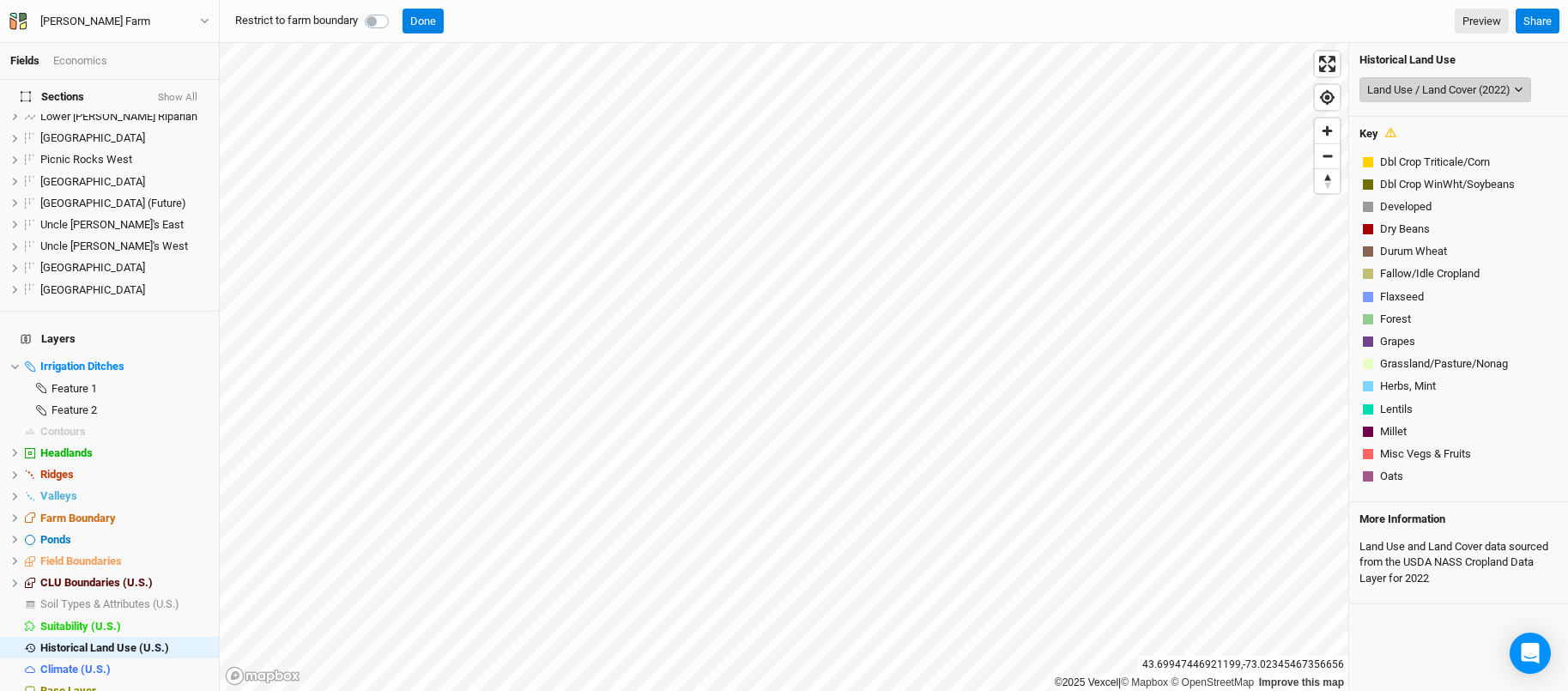
click at [1501, 87] on div "Land Use / Land Cover (2022)" at bounding box center [1438, 89] width 144 height 17
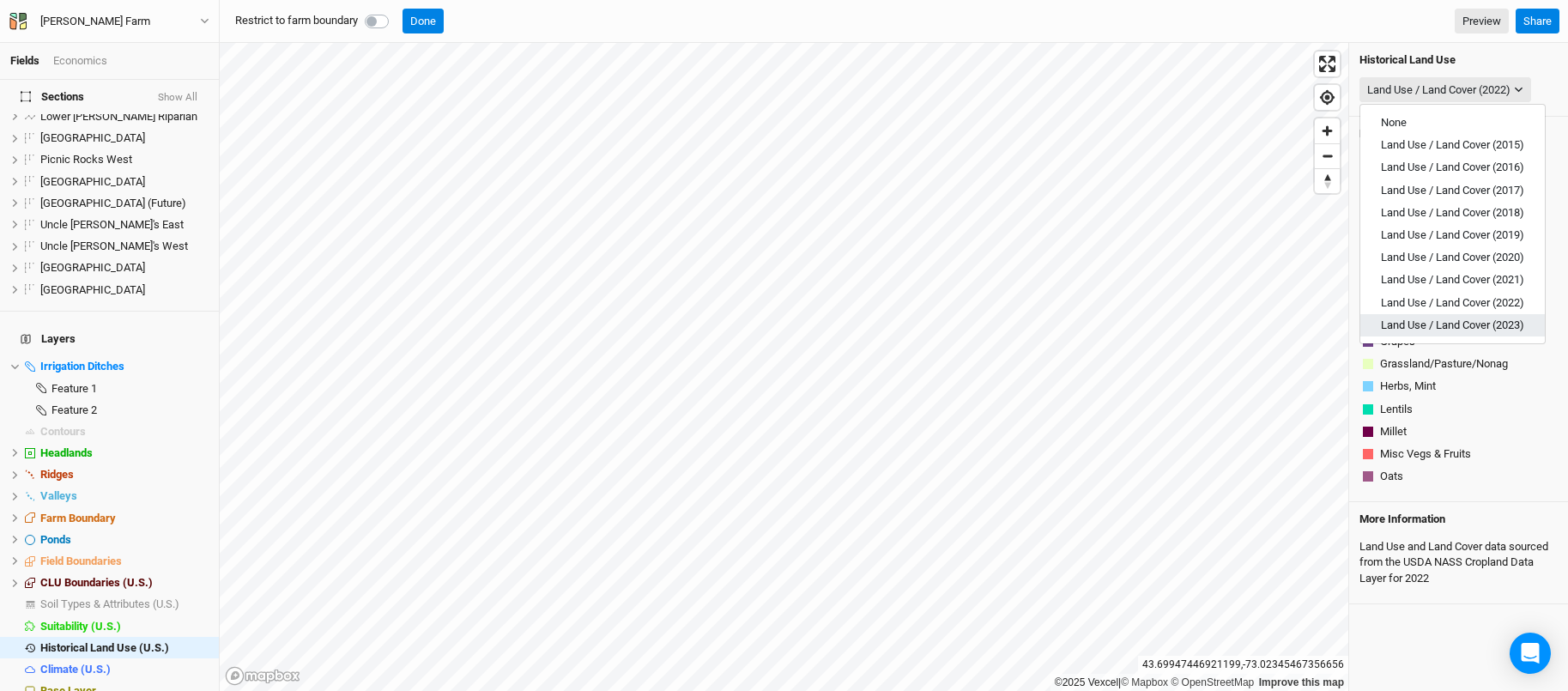
click at [1490, 317] on button "Land Use / Land Cover (2023)" at bounding box center [1453, 325] width 184 height 23
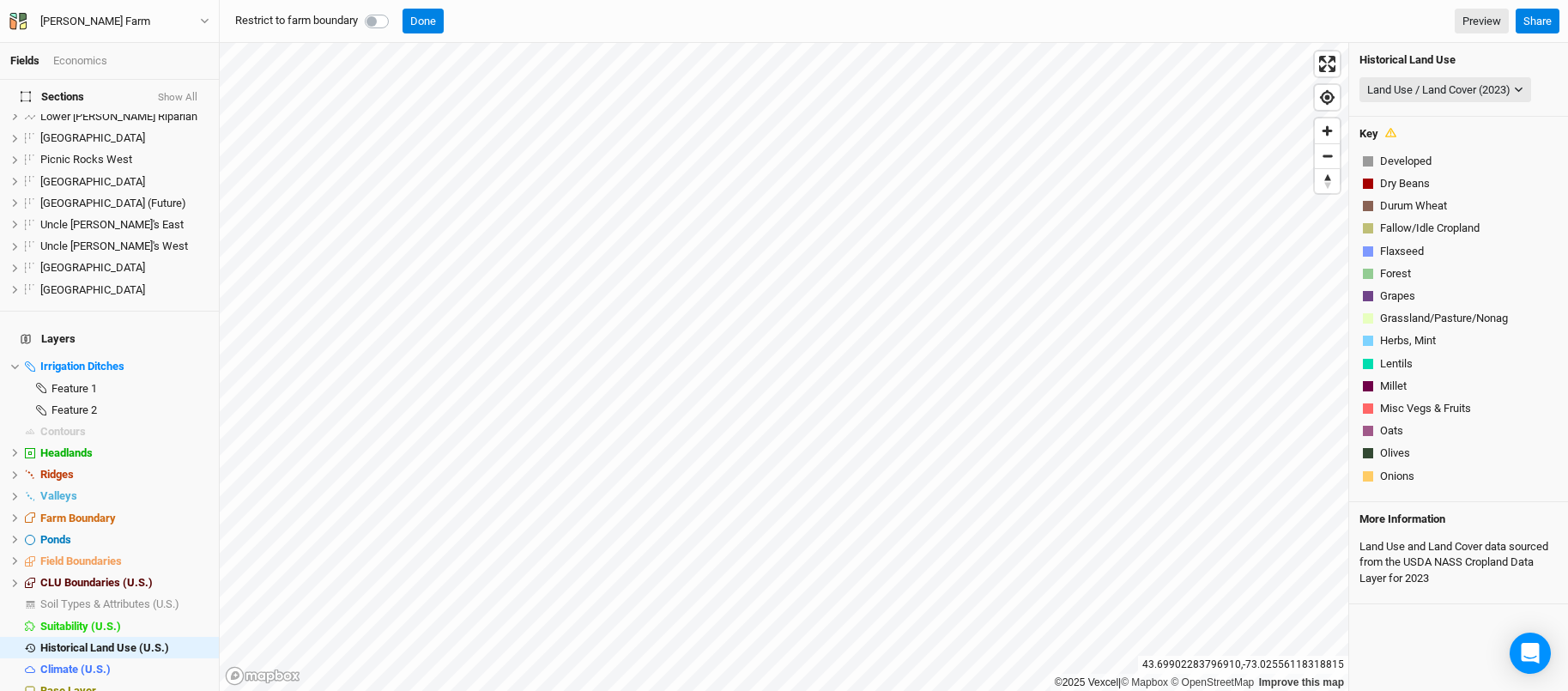
scroll to position [874, 0]
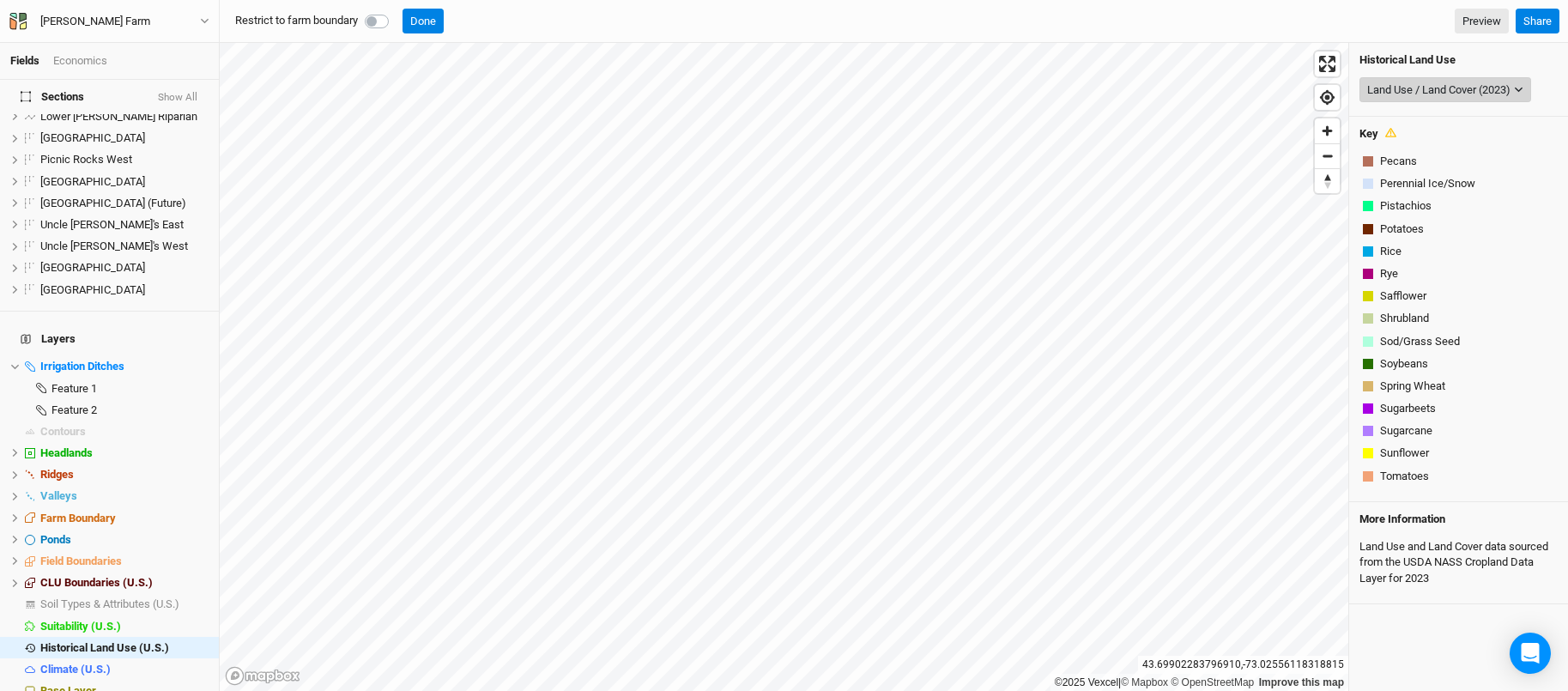
click at [1516, 87] on button "Land Use / Land Cover (2023)" at bounding box center [1445, 90] width 171 height 26
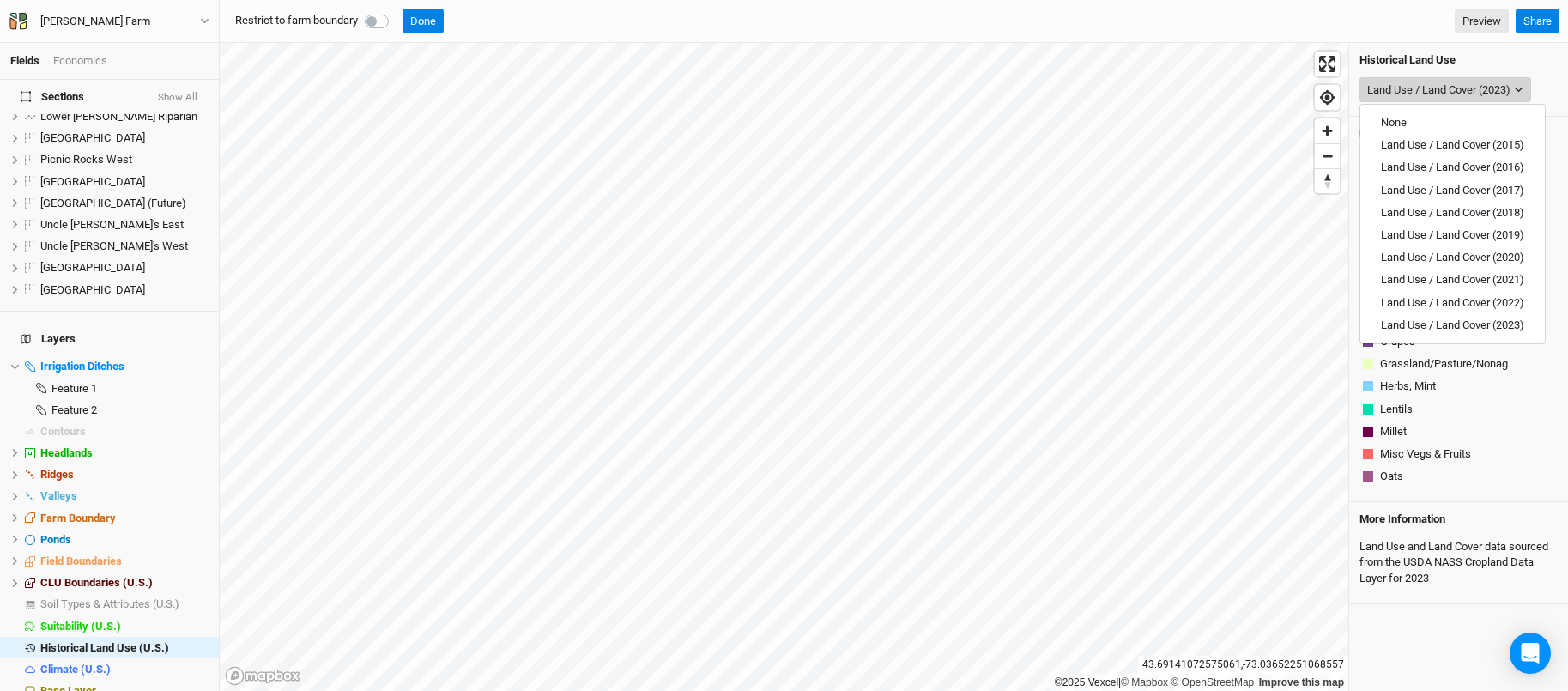
scroll to position [604, 0]
click at [199, 637] on span "hide" at bounding box center [197, 647] width 23 height 22
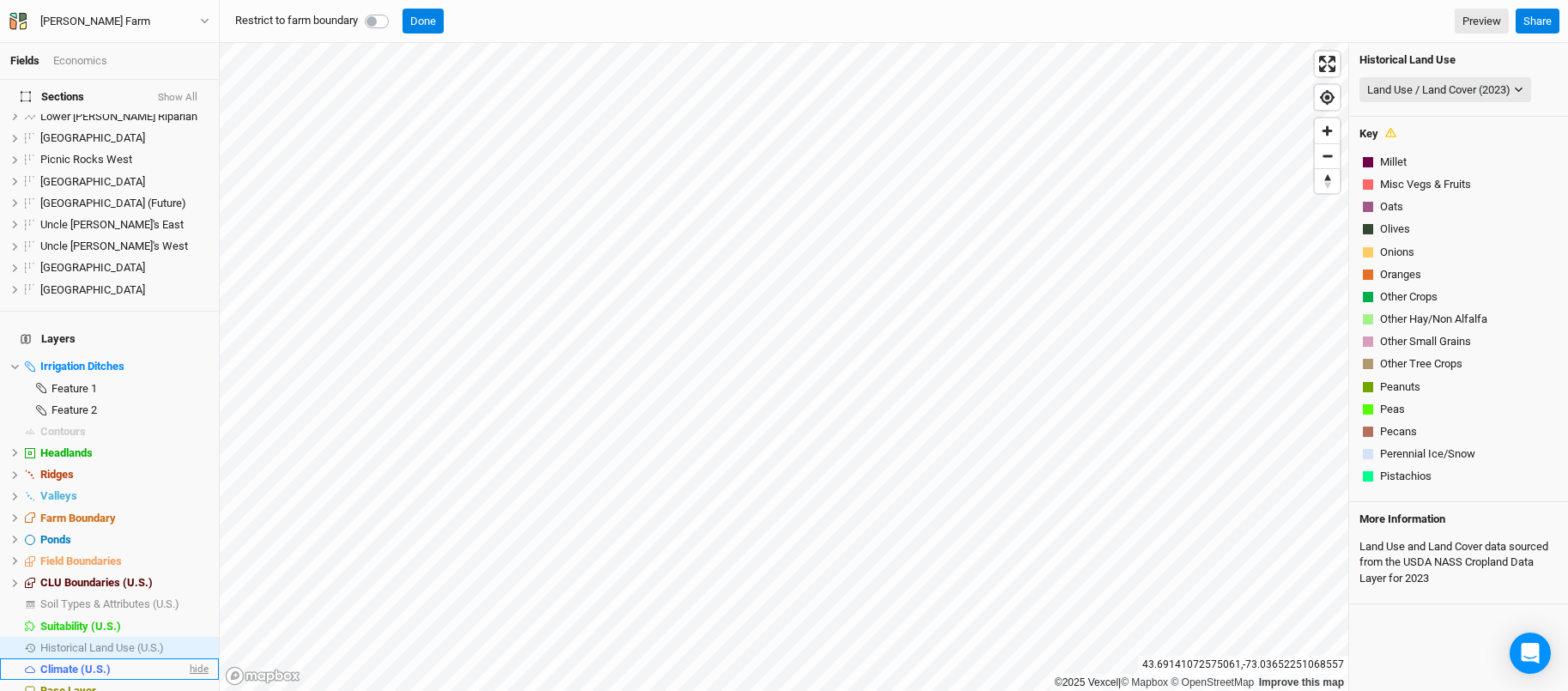
click at [197, 658] on span "hide" at bounding box center [197, 669] width 23 height 22
click at [197, 658] on span "show" at bounding box center [195, 669] width 28 height 22
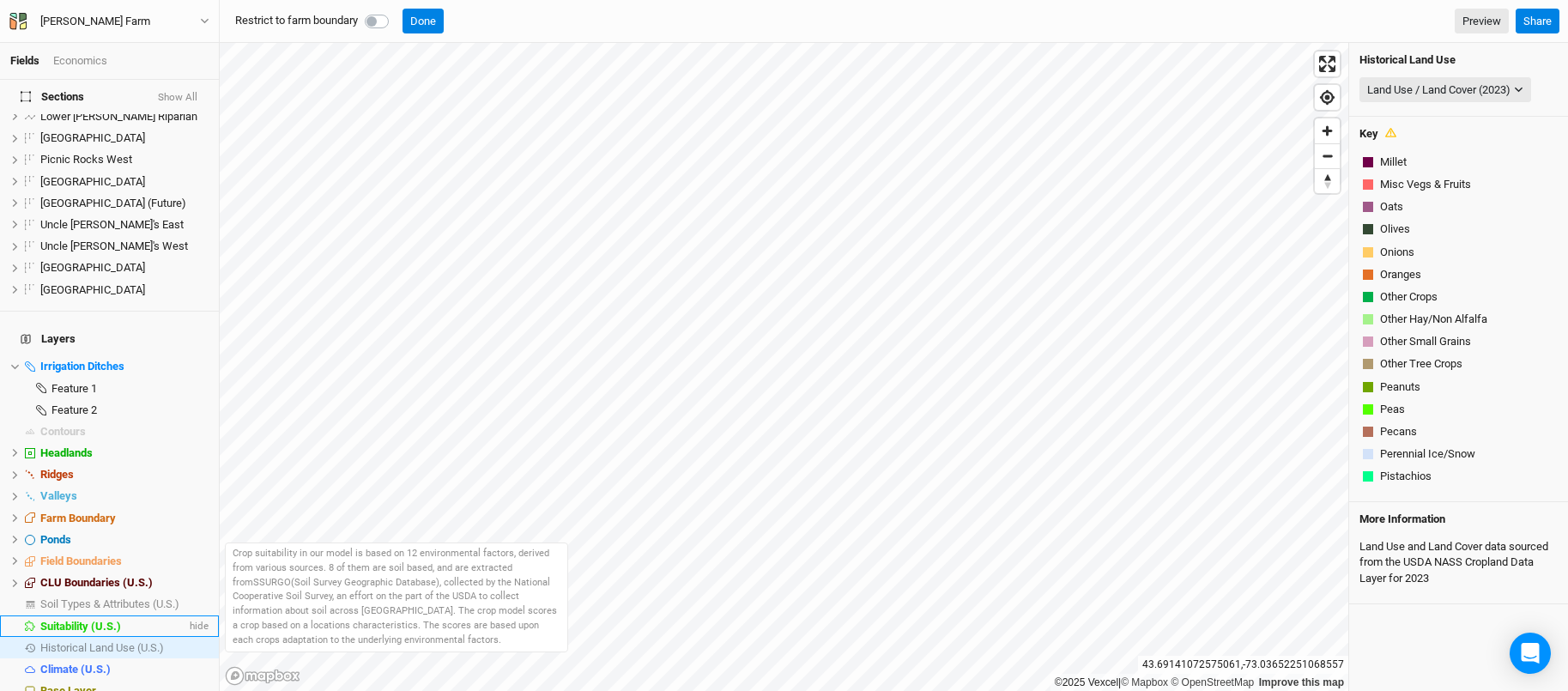
click at [211, 616] on li "Suitability (U.S.) hide" at bounding box center [109, 627] width 219 height 22
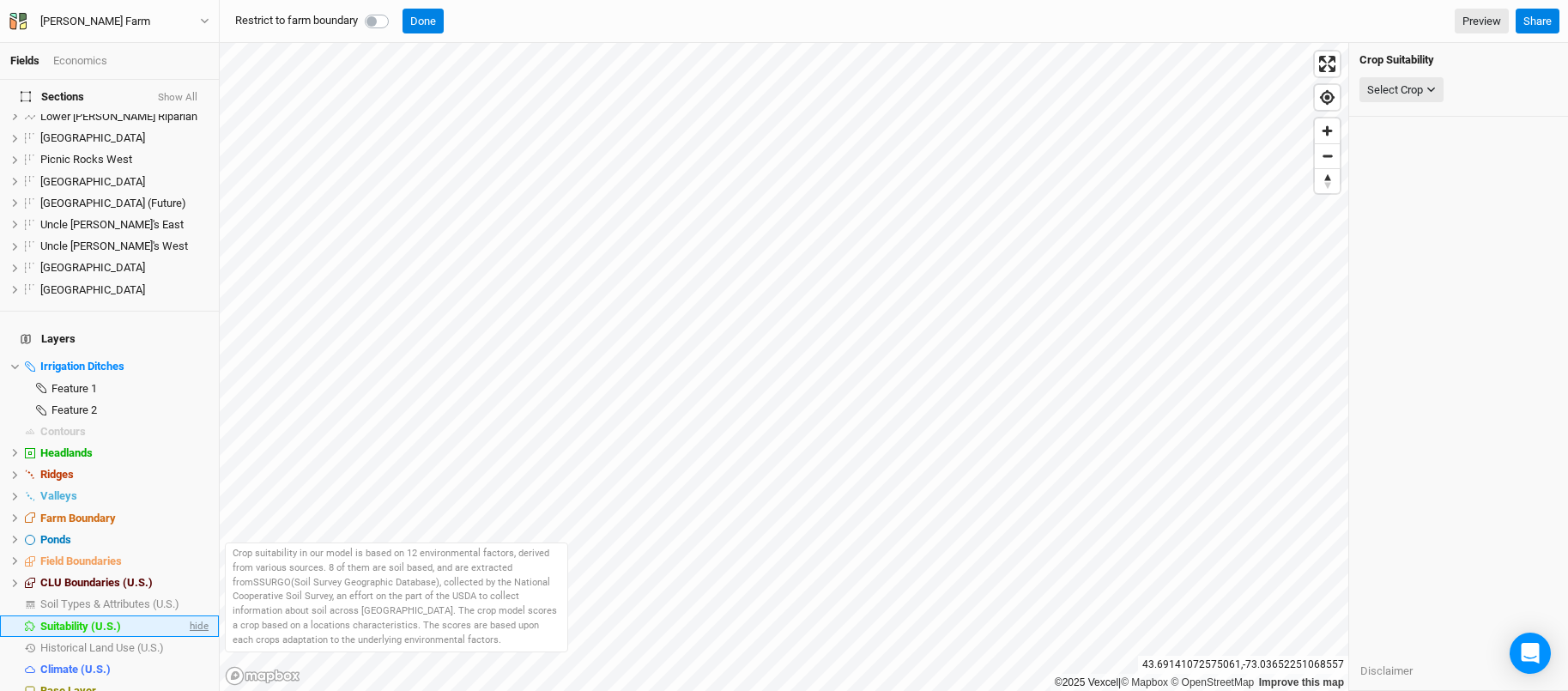
click at [204, 616] on span "hide" at bounding box center [197, 627] width 23 height 22
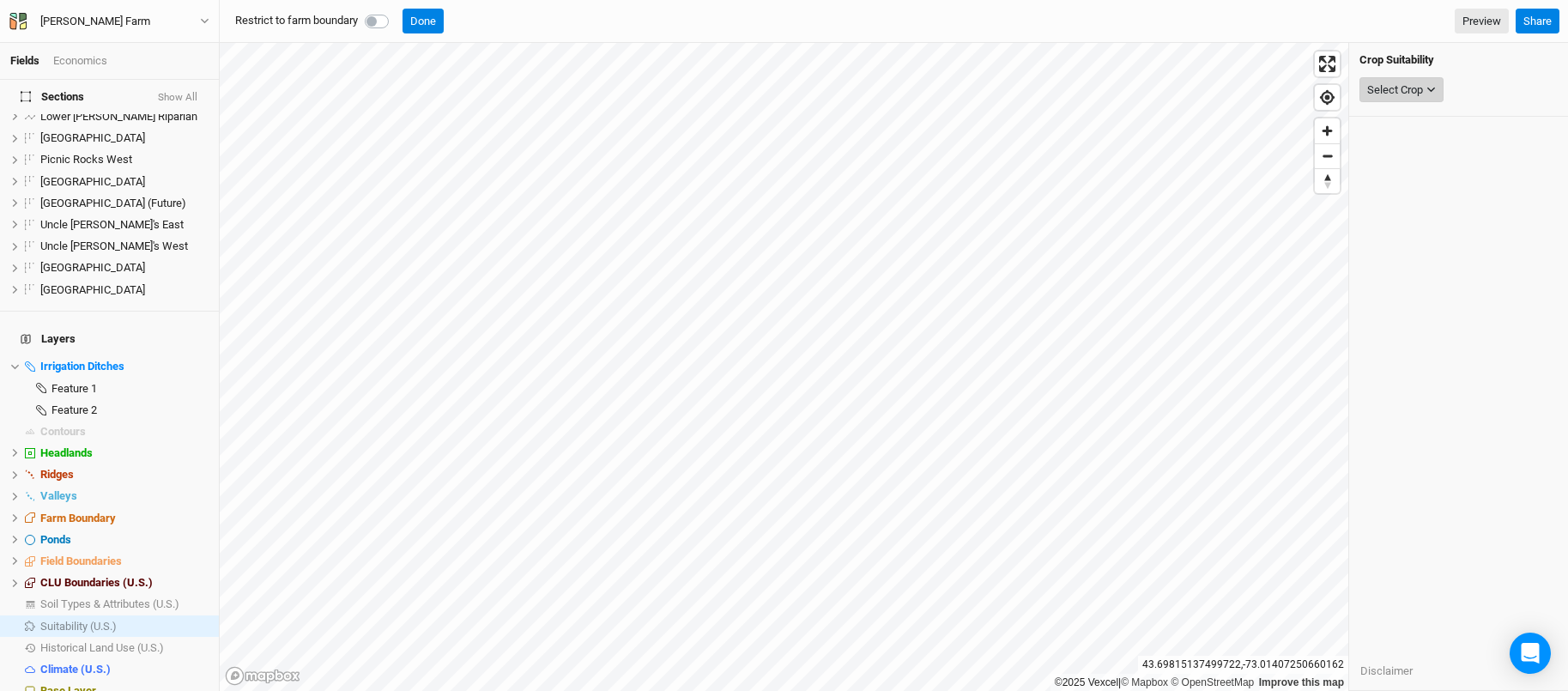
click at [1425, 94] on button "Select Crop" at bounding box center [1402, 90] width 84 height 26
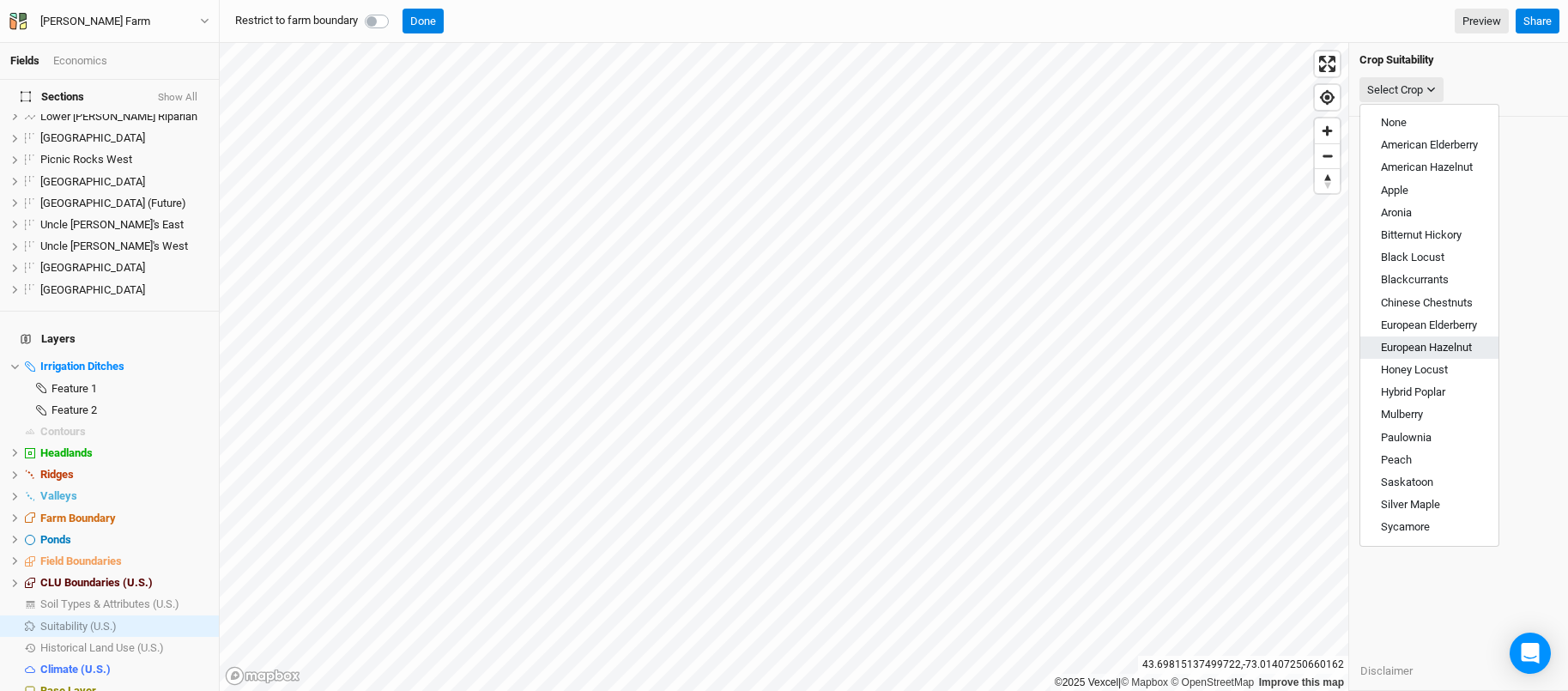
click at [1450, 346] on span "European Hazelnut" at bounding box center [1426, 346] width 91 height 13
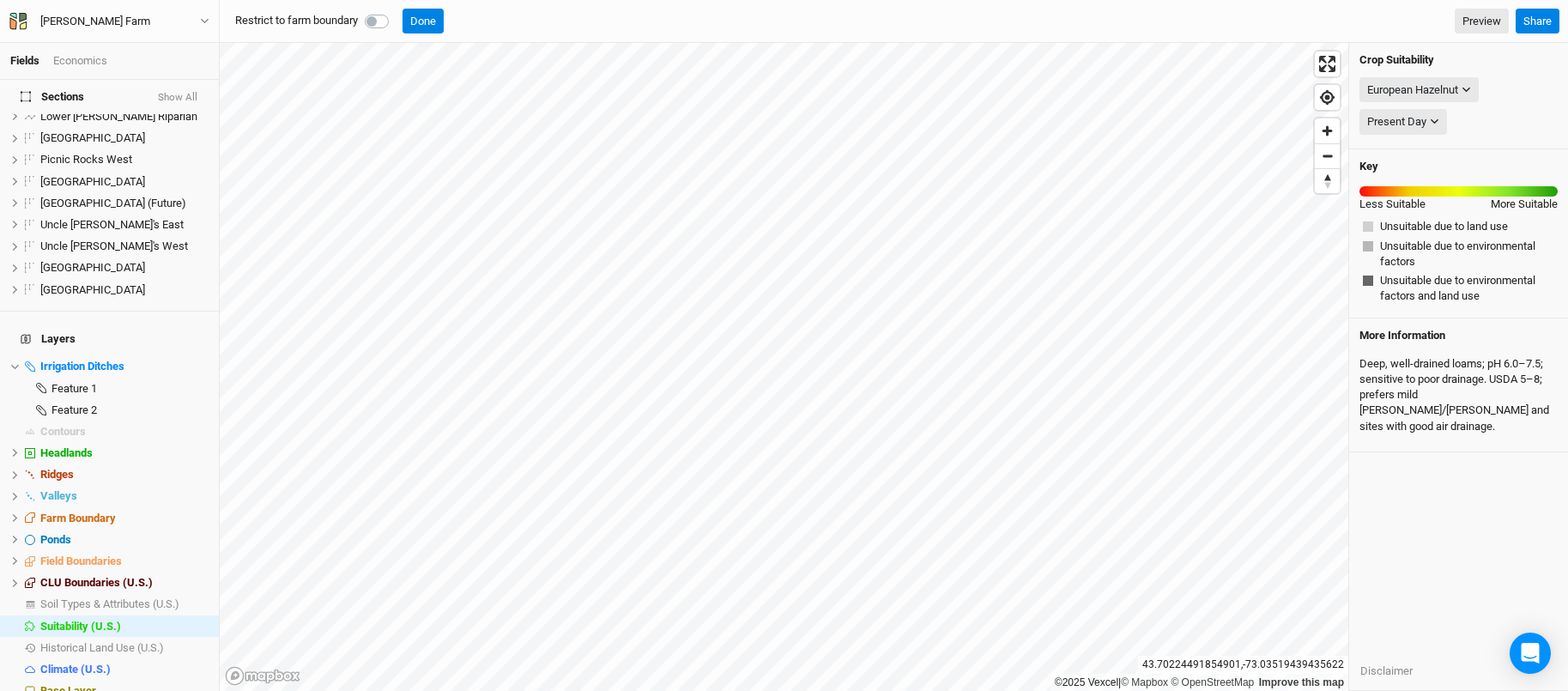
click at [396, 11] on label at bounding box center [396, 11] width 0 height 0
click at [375, 21] on input "checkbox" at bounding box center [372, 19] width 14 height 17
click at [396, 11] on label at bounding box center [396, 11] width 0 height 0
click at [375, 21] on input "checkbox" at bounding box center [372, 19] width 14 height 17
checkbox input "false"
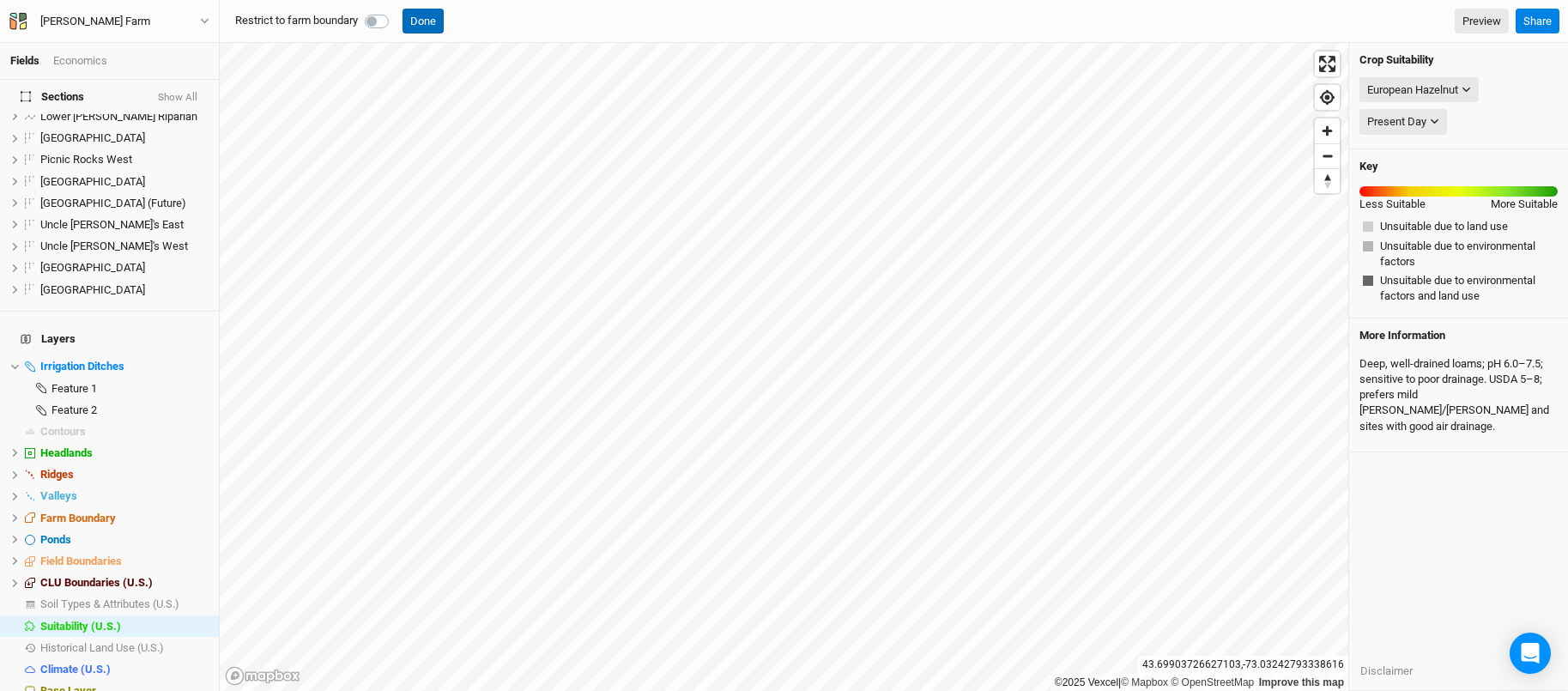
click at [435, 23] on button "Done" at bounding box center [424, 22] width 42 height 26
